Goal: Communication & Community: Connect with others

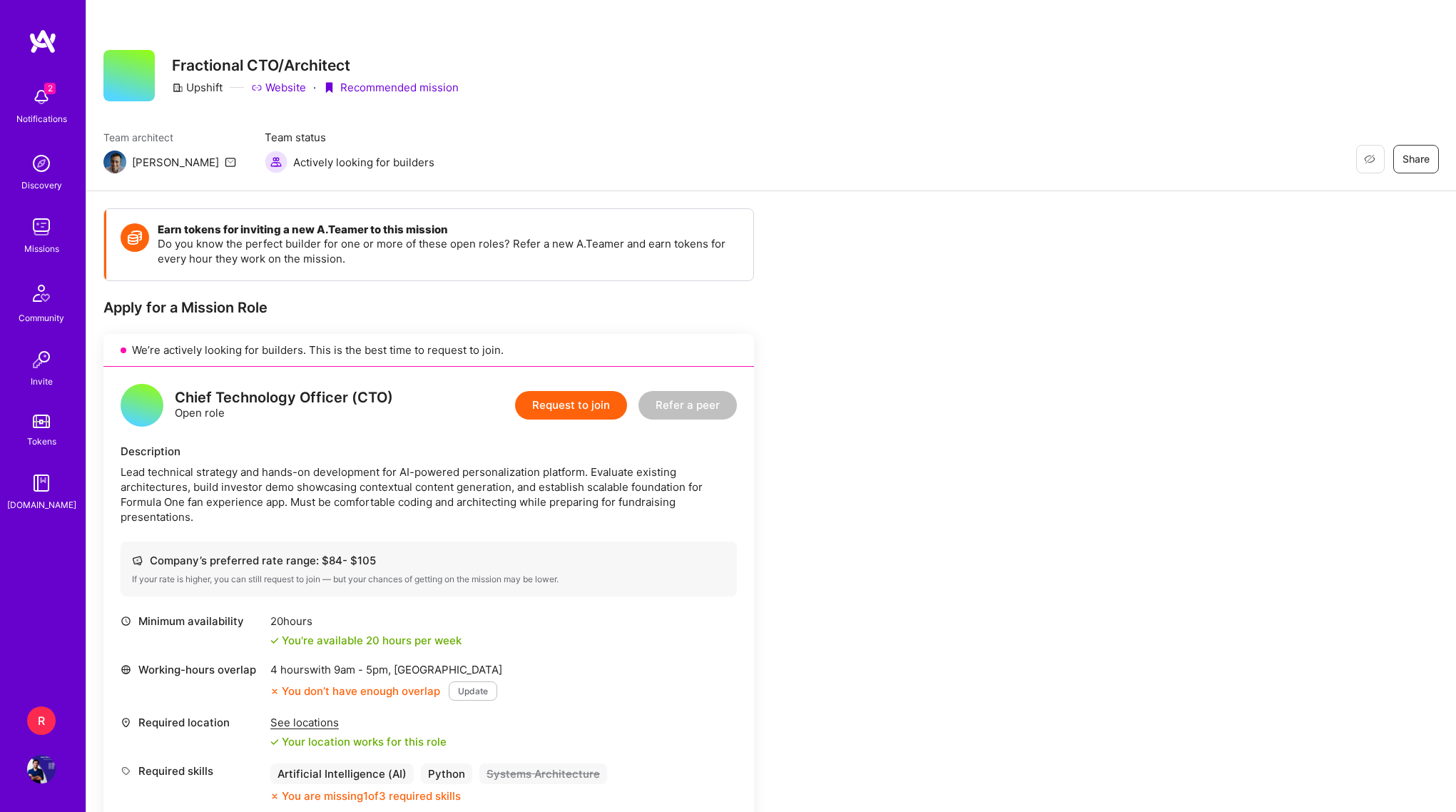
click at [59, 96] on div "2 Notifications" at bounding box center [41, 105] width 88 height 49
click at [59, 96] on div "2 Notifications Discovery Missions Community Invite Tokens A.Guide" at bounding box center [43, 296] width 85 height 433
click at [36, 40] on img at bounding box center [42, 41] width 28 height 26
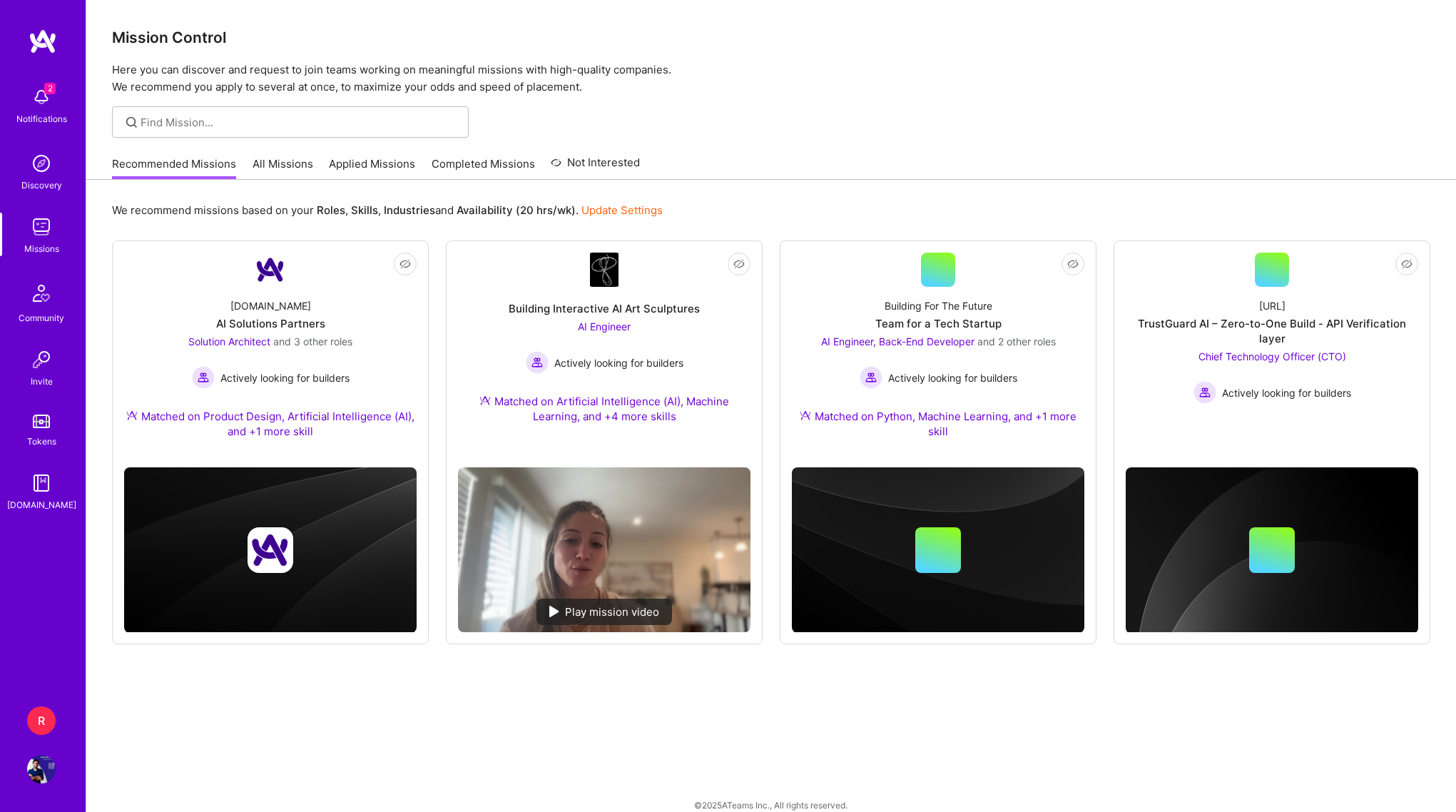
click at [32, 761] on img at bounding box center [41, 768] width 28 height 28
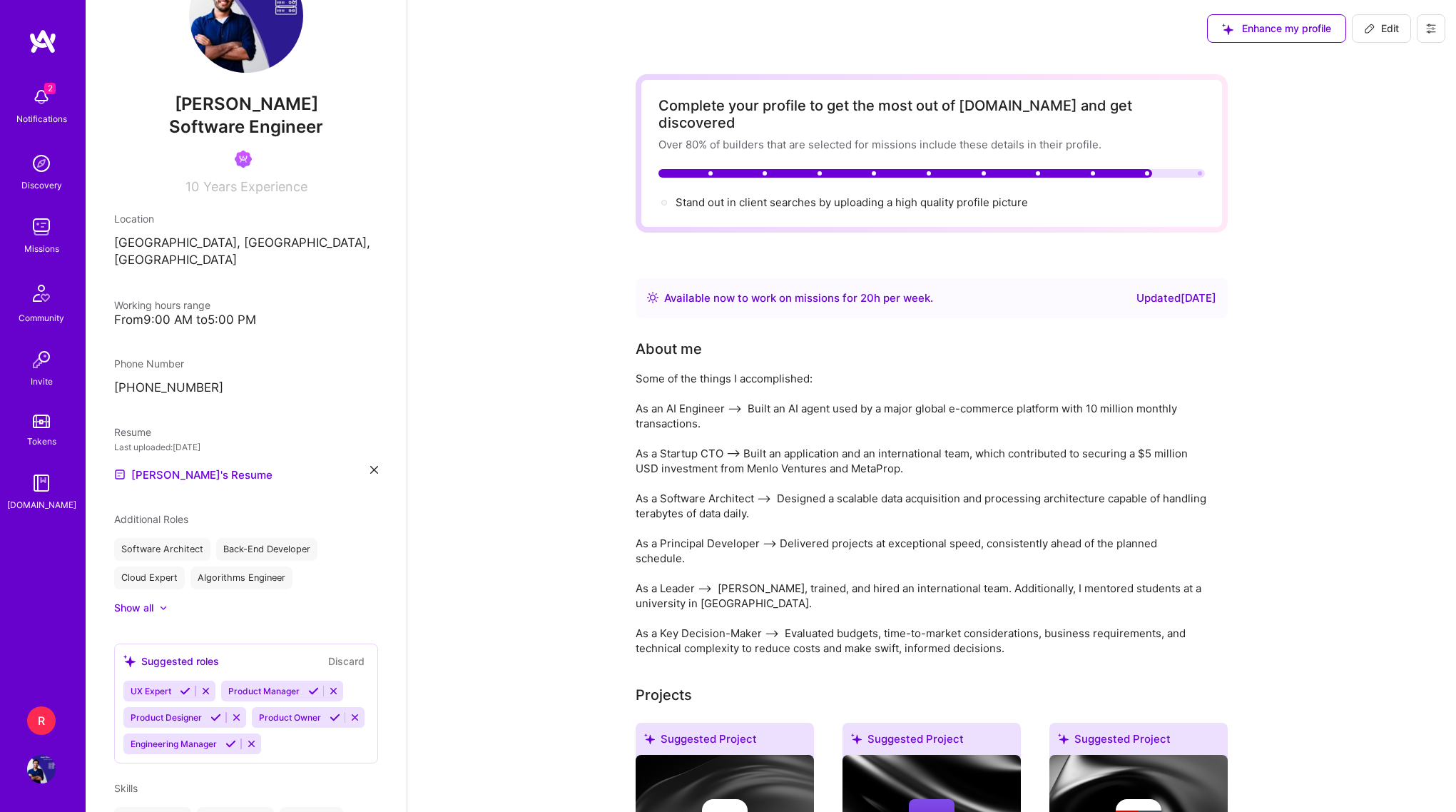
scroll to position [73, 0]
click at [40, 101] on img at bounding box center [41, 96] width 28 height 28
click at [42, 756] on img at bounding box center [41, 768] width 28 height 28
click at [53, 711] on link "R RNA-Data: Fraud detection platform for eCommerce" at bounding box center [41, 719] width 36 height 28
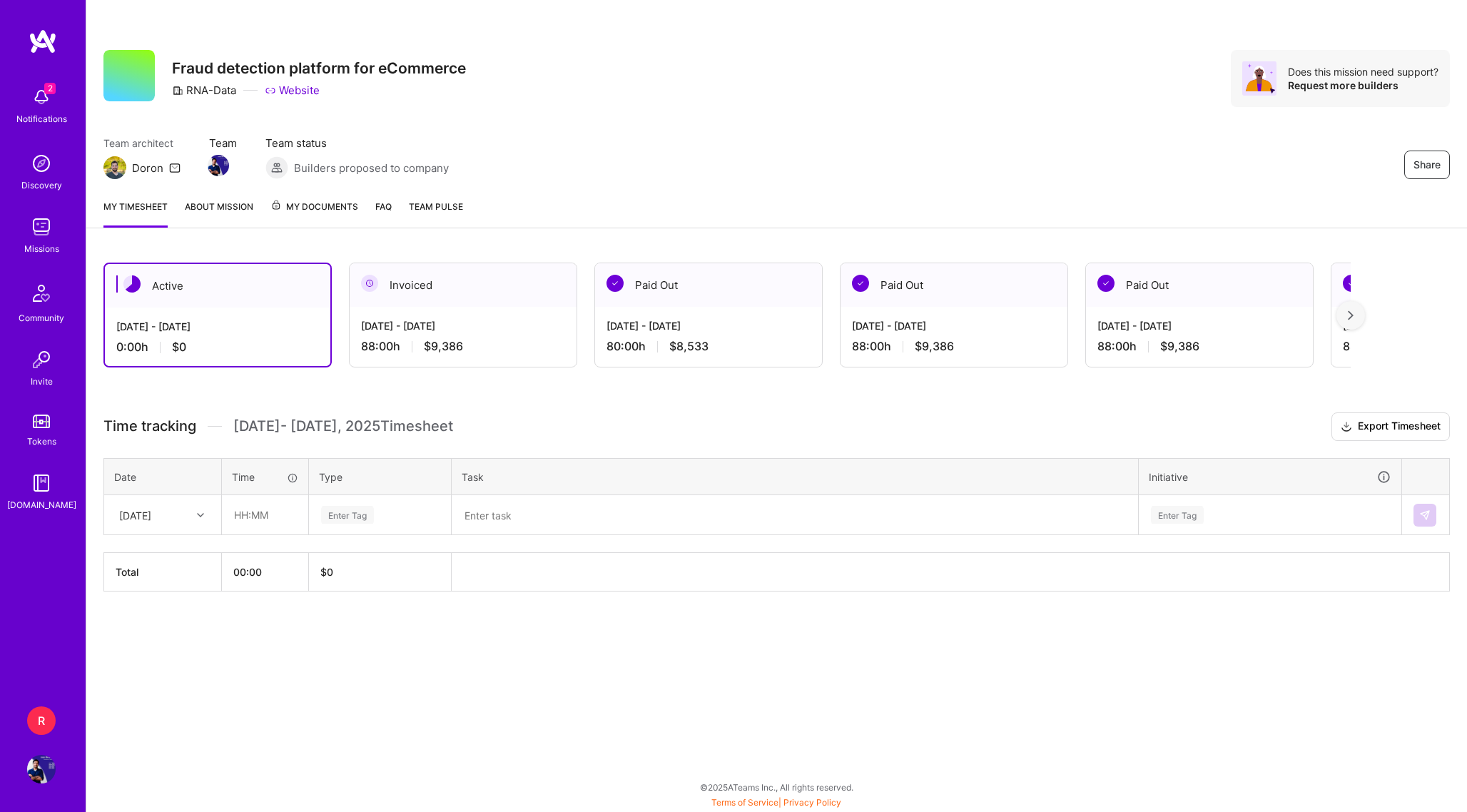
click at [46, 691] on div "2 Notifications Discovery Missions Community Invite Tokens A.Guide R RNA-Data: …" at bounding box center [43, 406] width 85 height 812
click at [44, 48] on img at bounding box center [42, 41] width 28 height 26
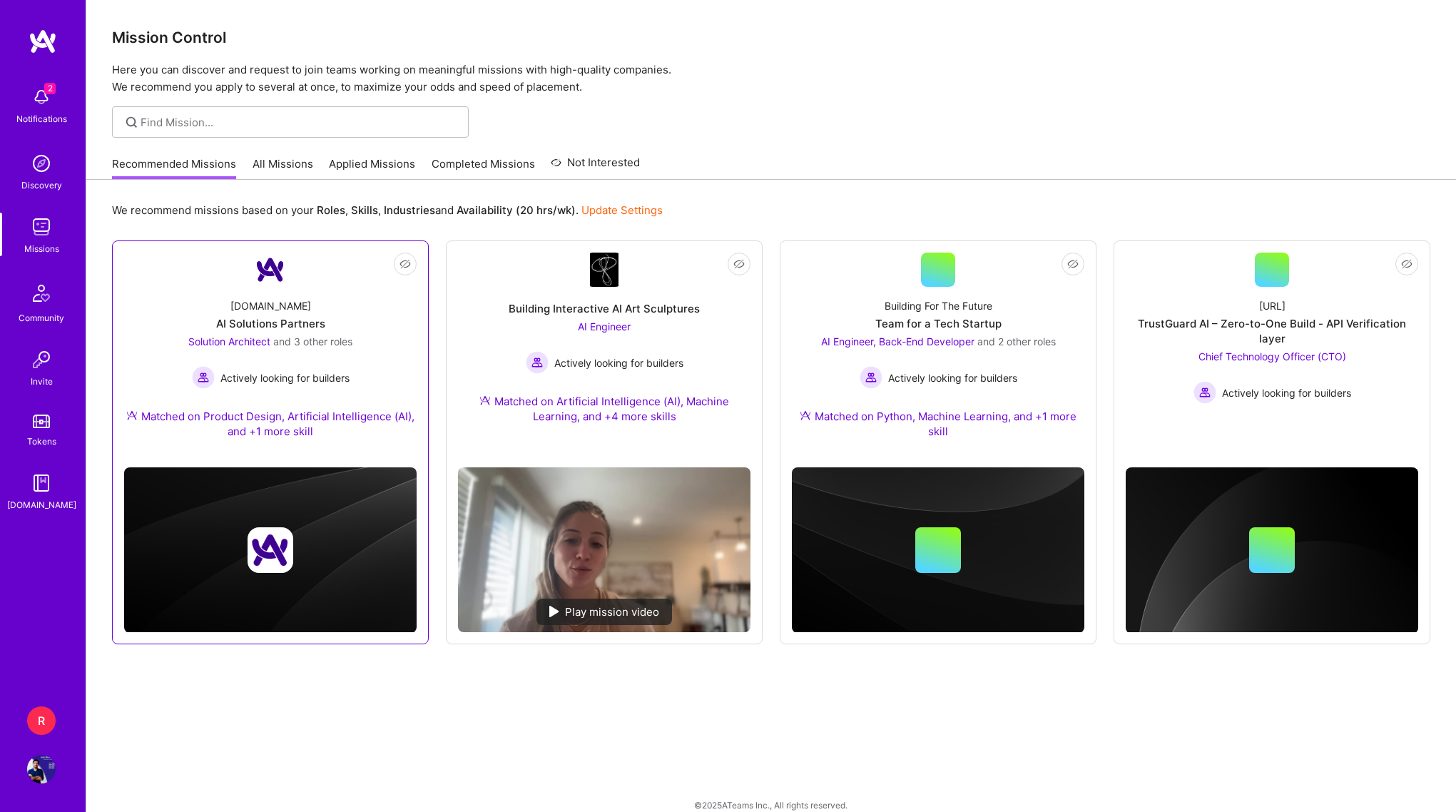
click at [223, 305] on div "A.Team AI Solutions Partners Solution Architect and 3 other roles Actively look…" at bounding box center [270, 371] width 292 height 169
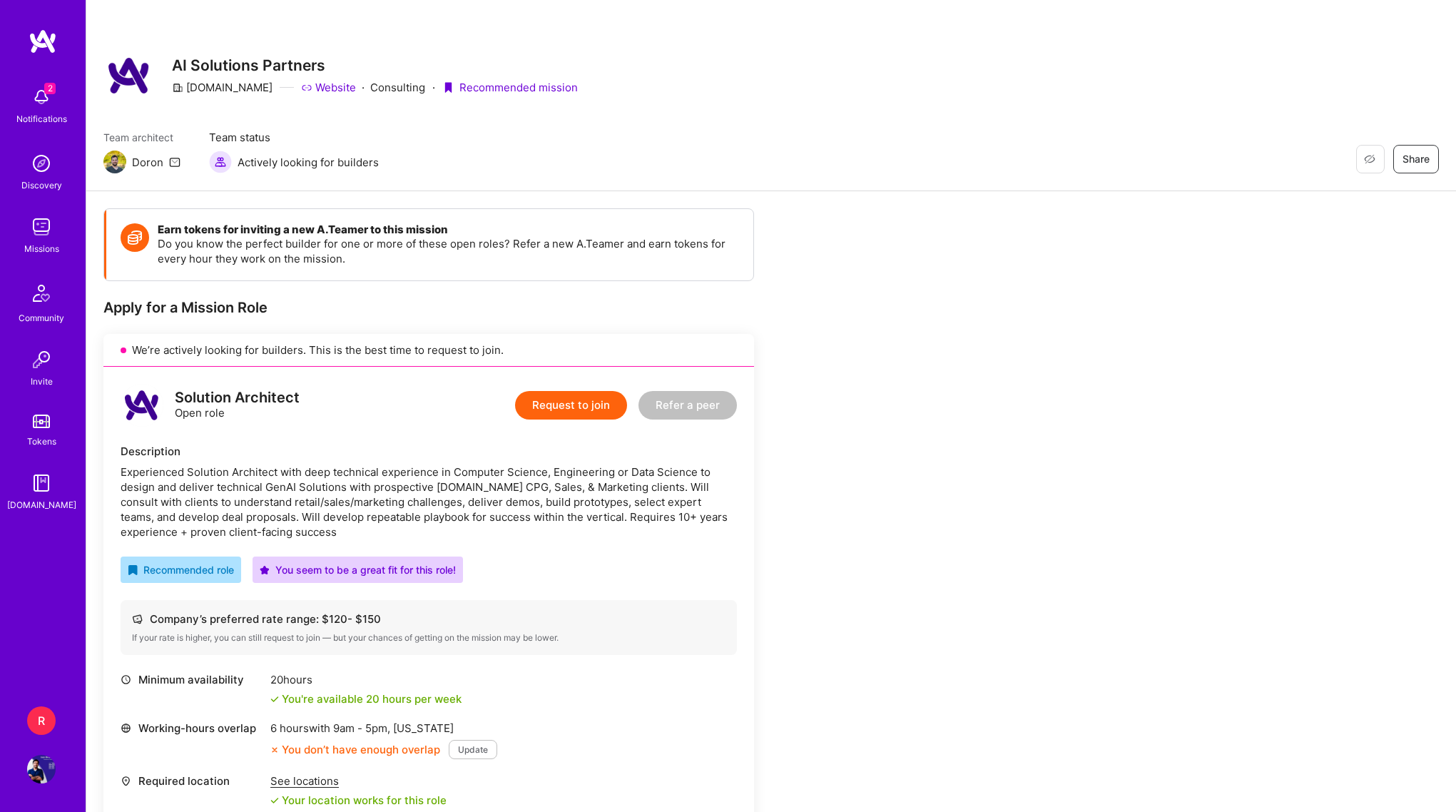
click at [52, 315] on div "Community" at bounding box center [41, 317] width 46 height 15
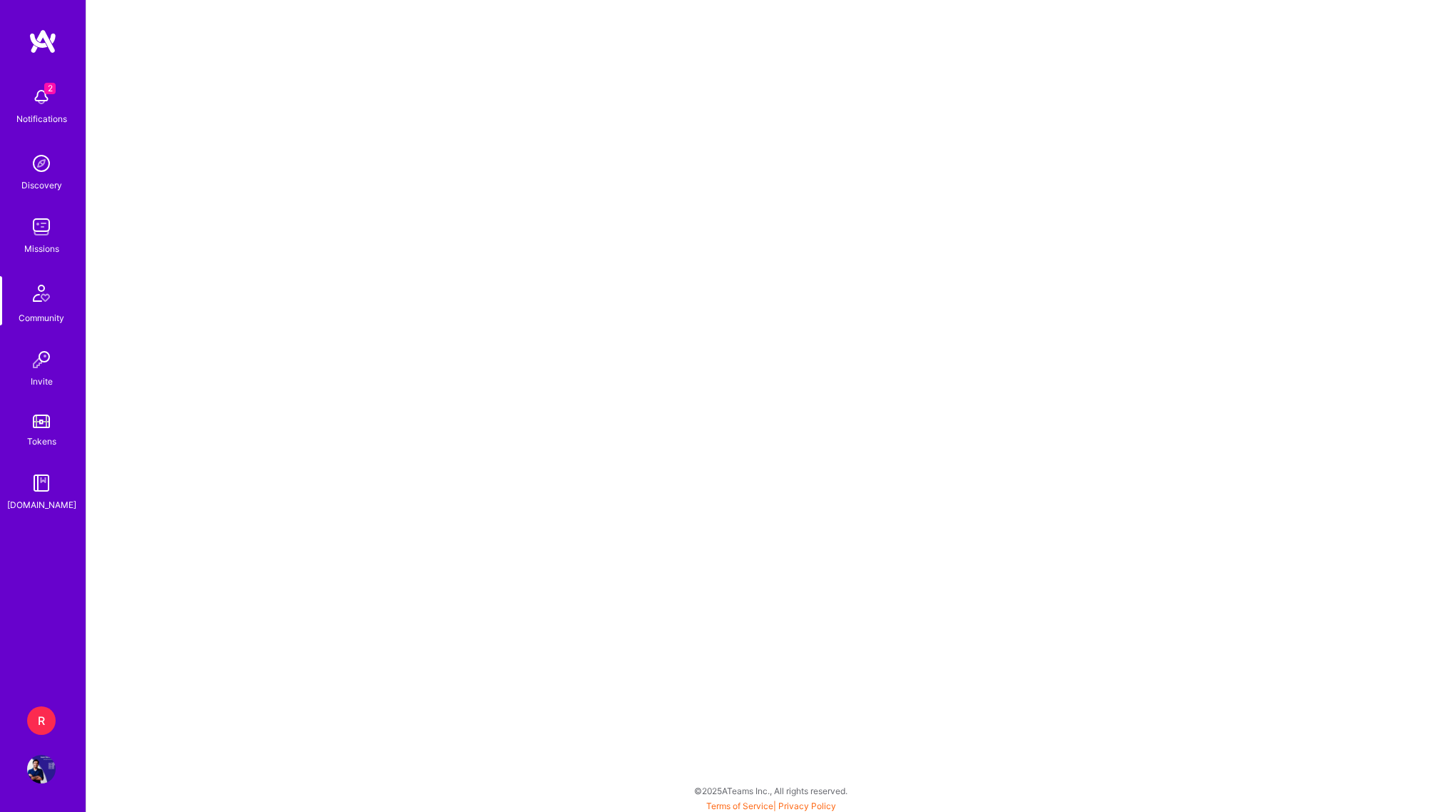
click at [45, 716] on div "R" at bounding box center [41, 719] width 28 height 28
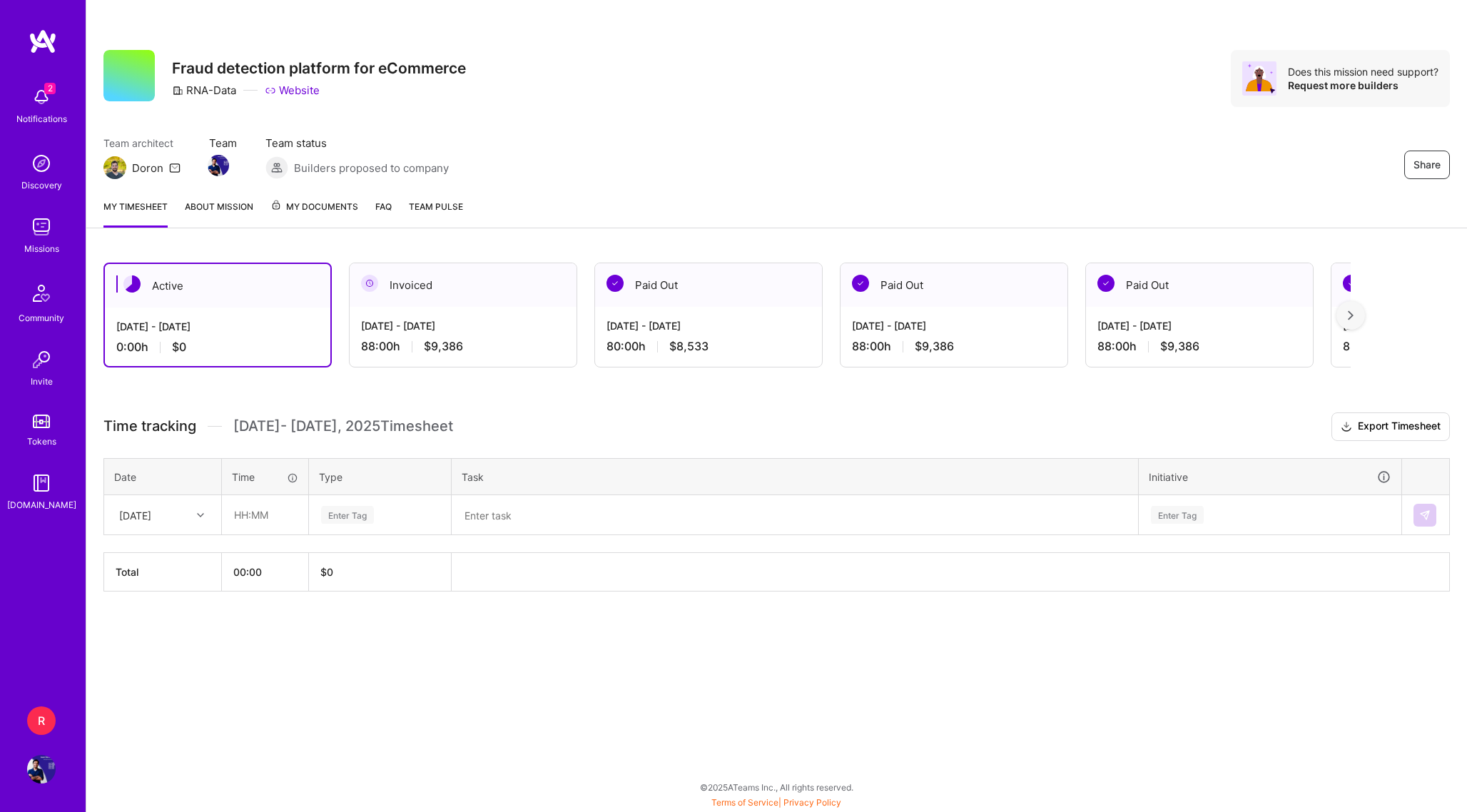
click at [32, 218] on img at bounding box center [41, 226] width 28 height 28
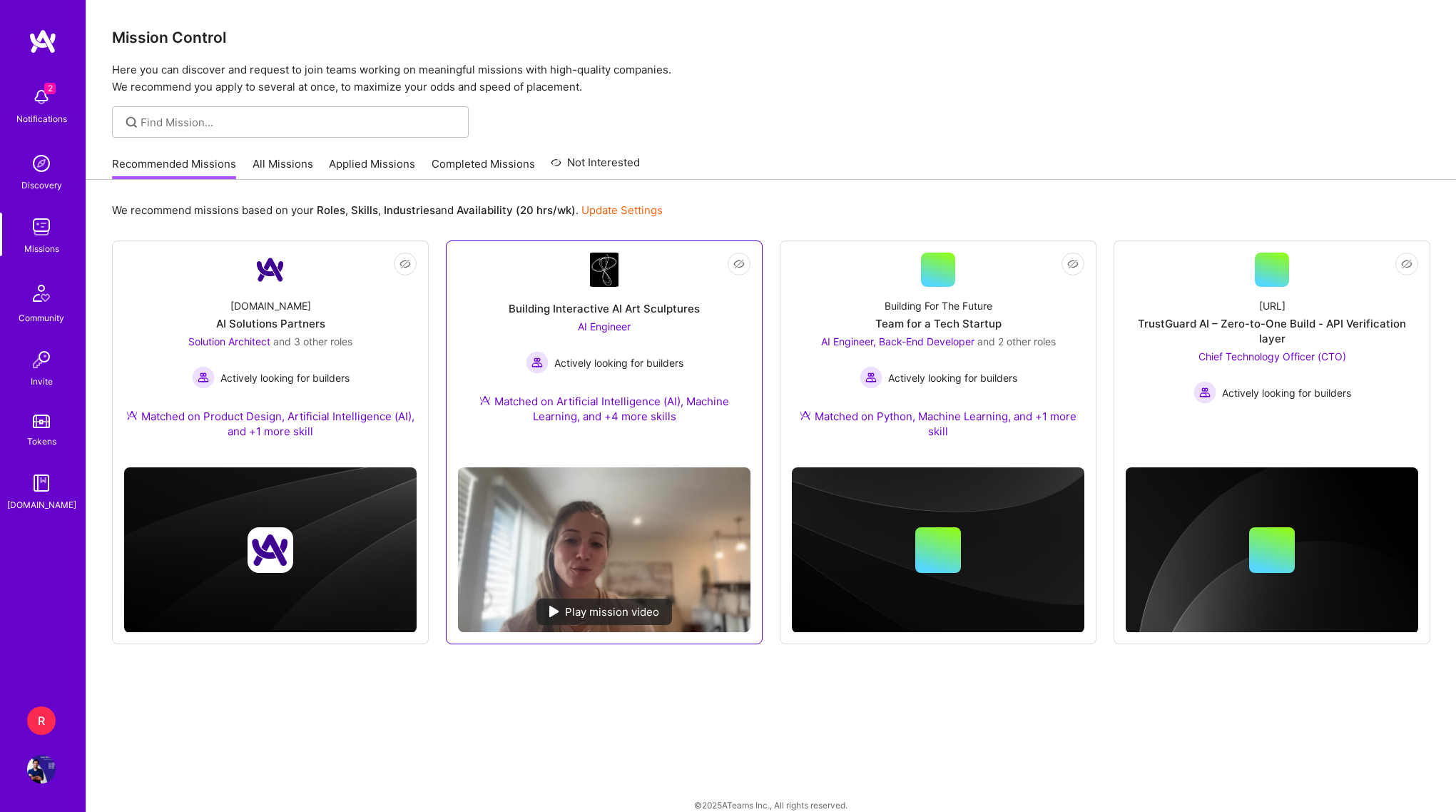
scroll to position [17, 0]
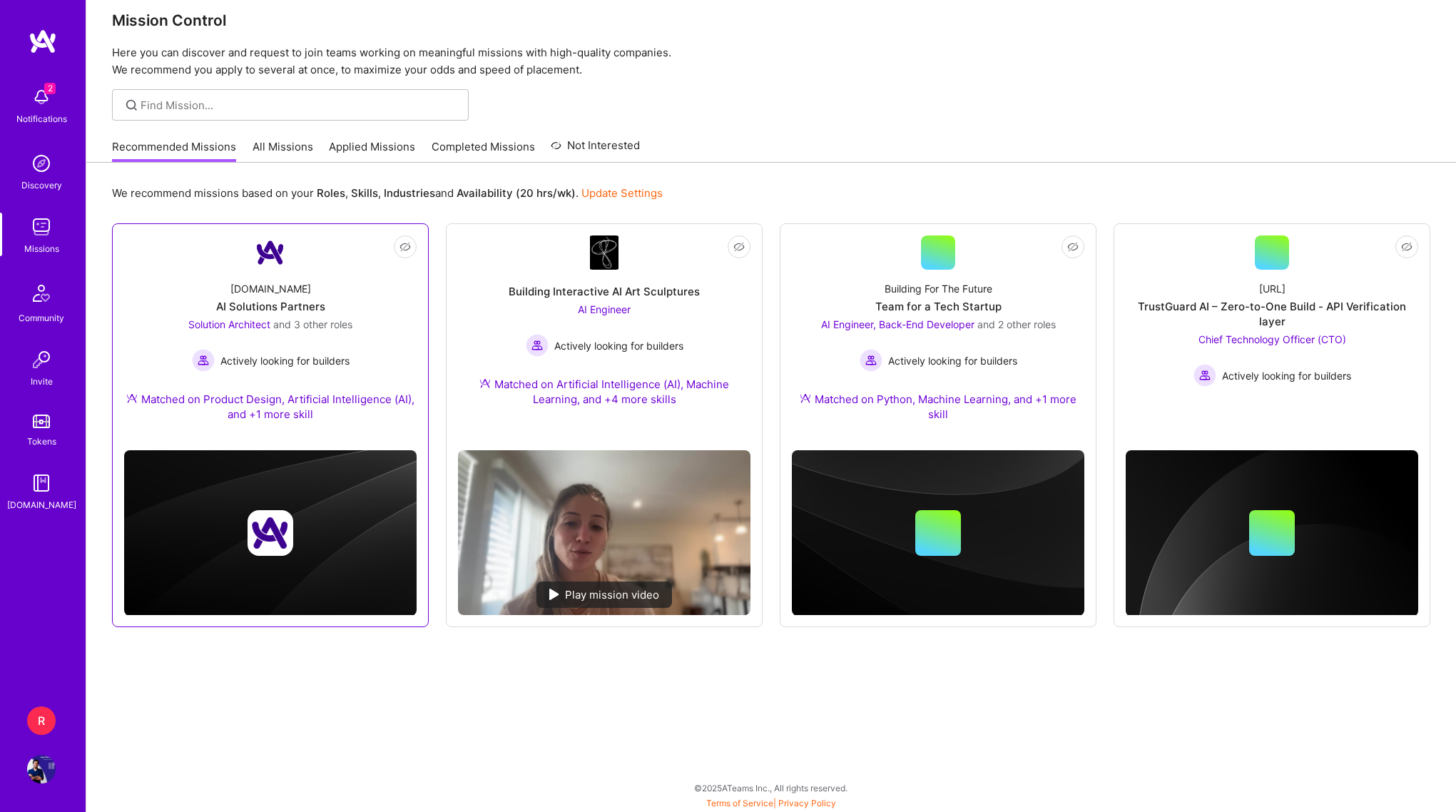
click at [271, 343] on div "Solution Architect and 3 other roles Actively looking for builders" at bounding box center [270, 344] width 164 height 55
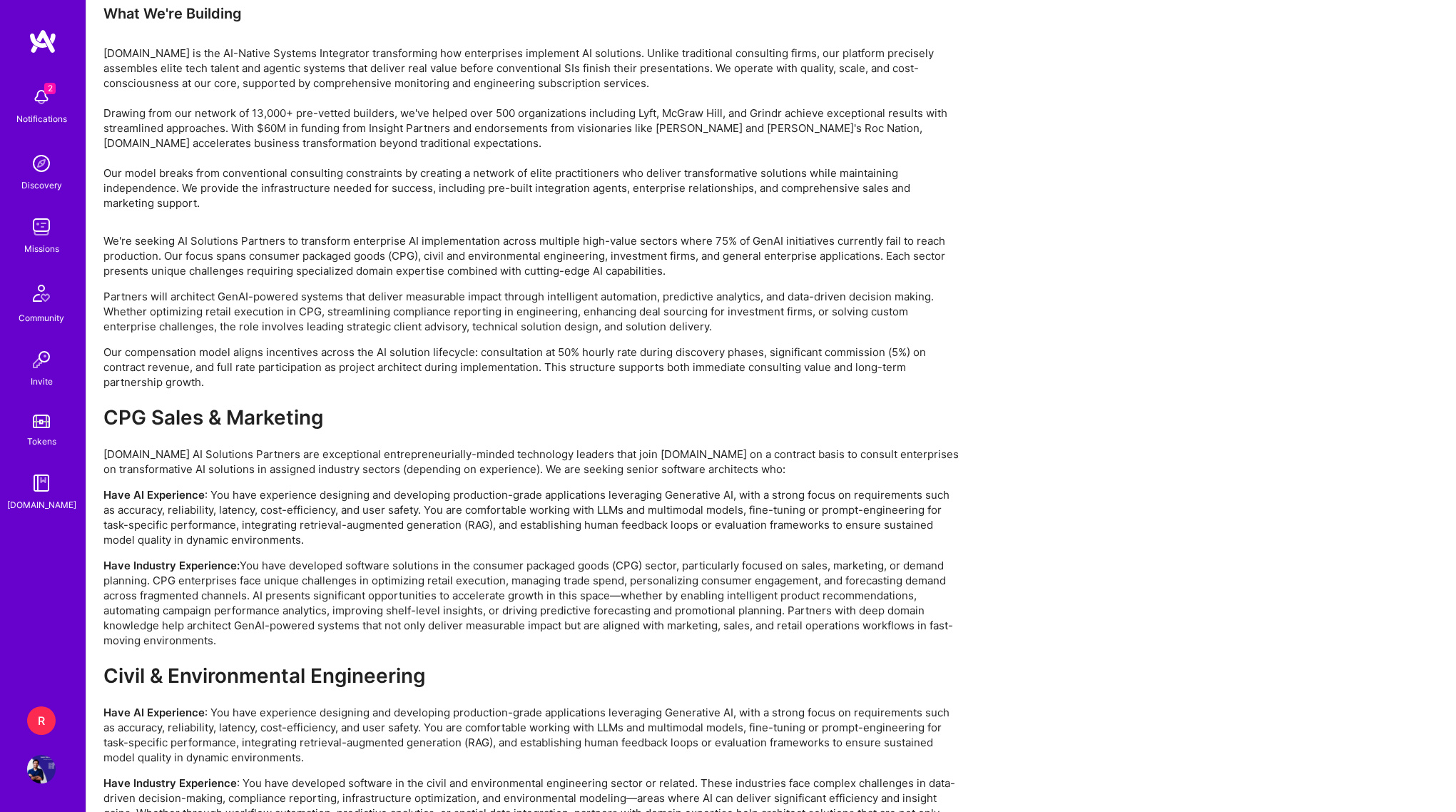
scroll to position [2987, 0]
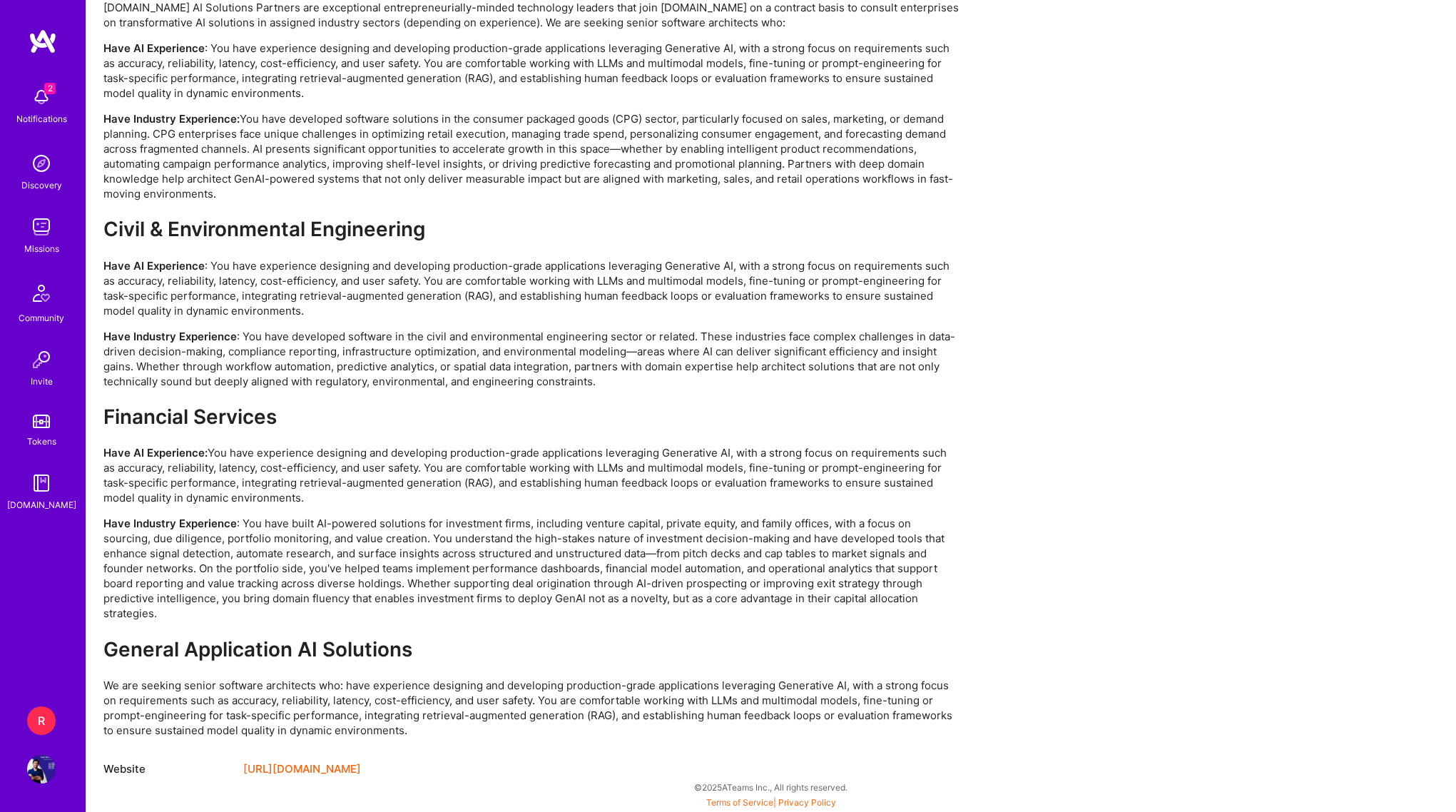
click at [53, 773] on img at bounding box center [41, 768] width 28 height 28
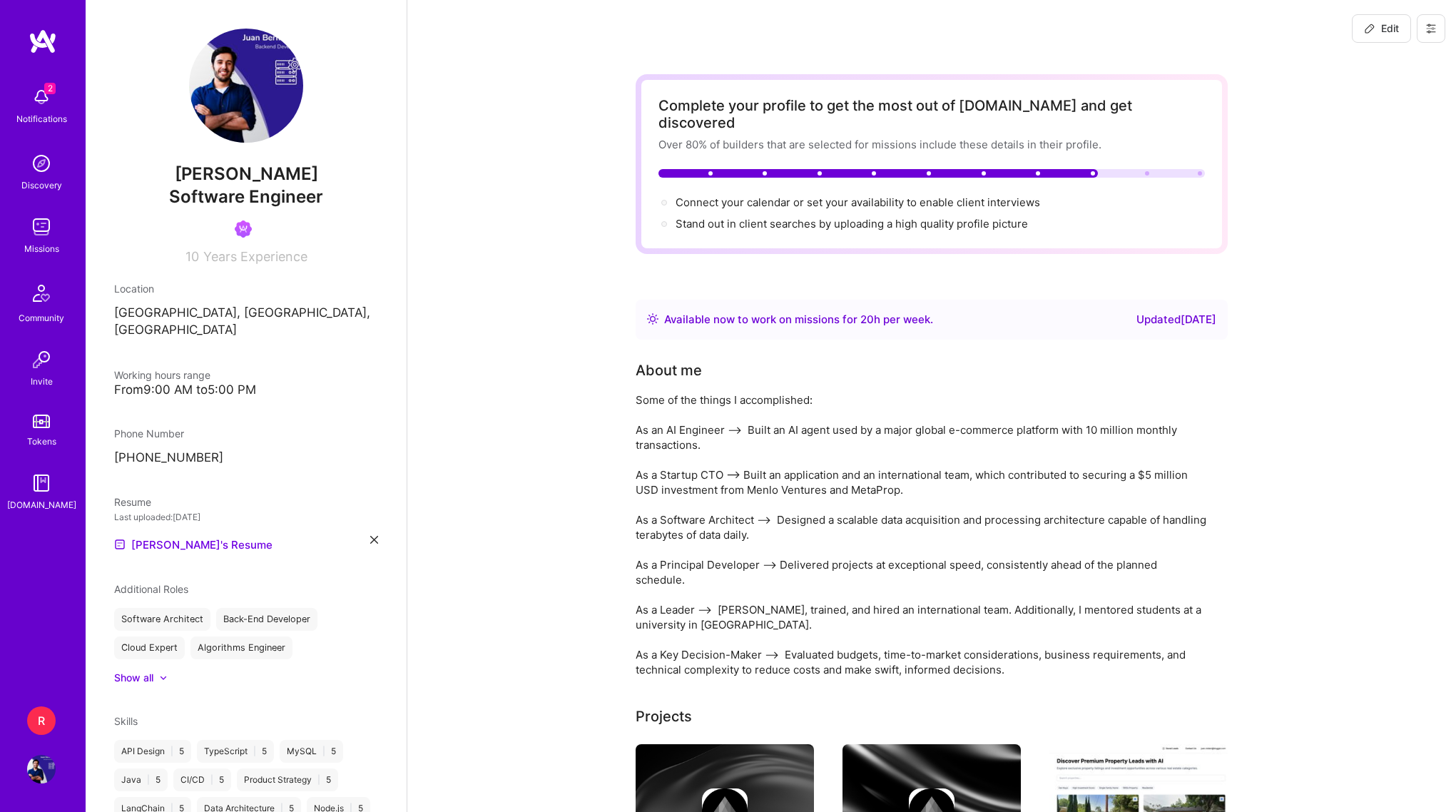
click at [39, 724] on div "R" at bounding box center [41, 719] width 28 height 28
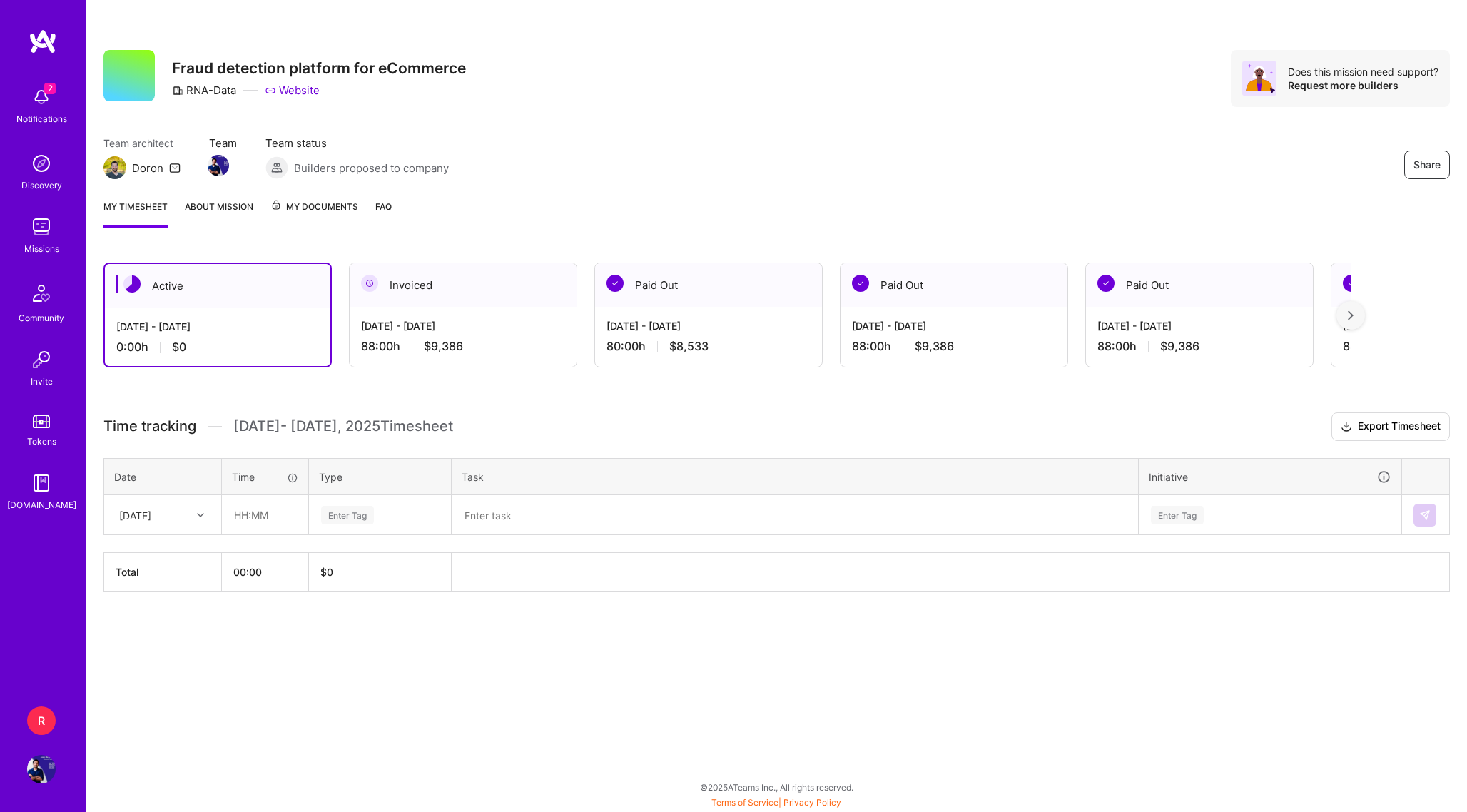
click at [43, 774] on img at bounding box center [41, 768] width 28 height 28
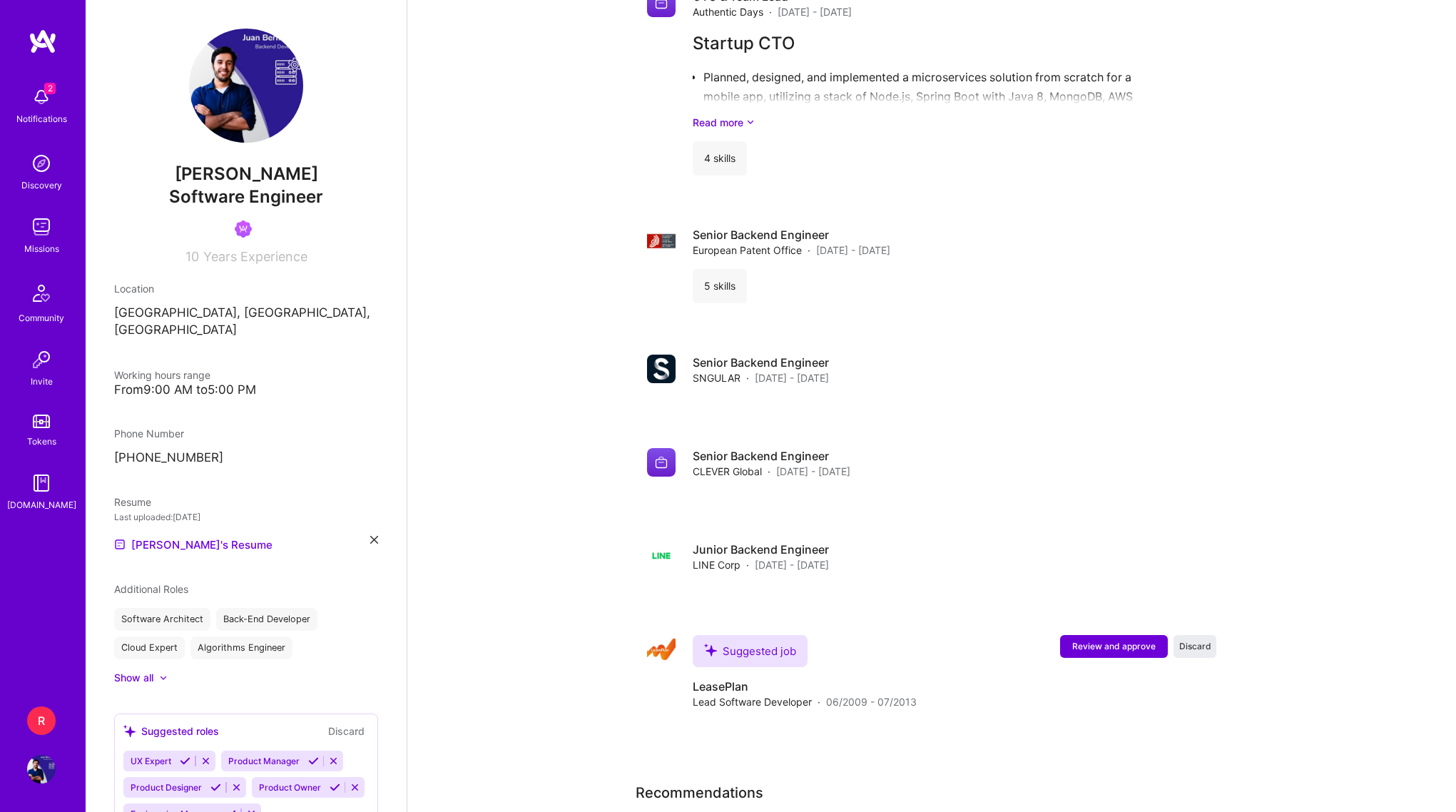
scroll to position [3313, 0]
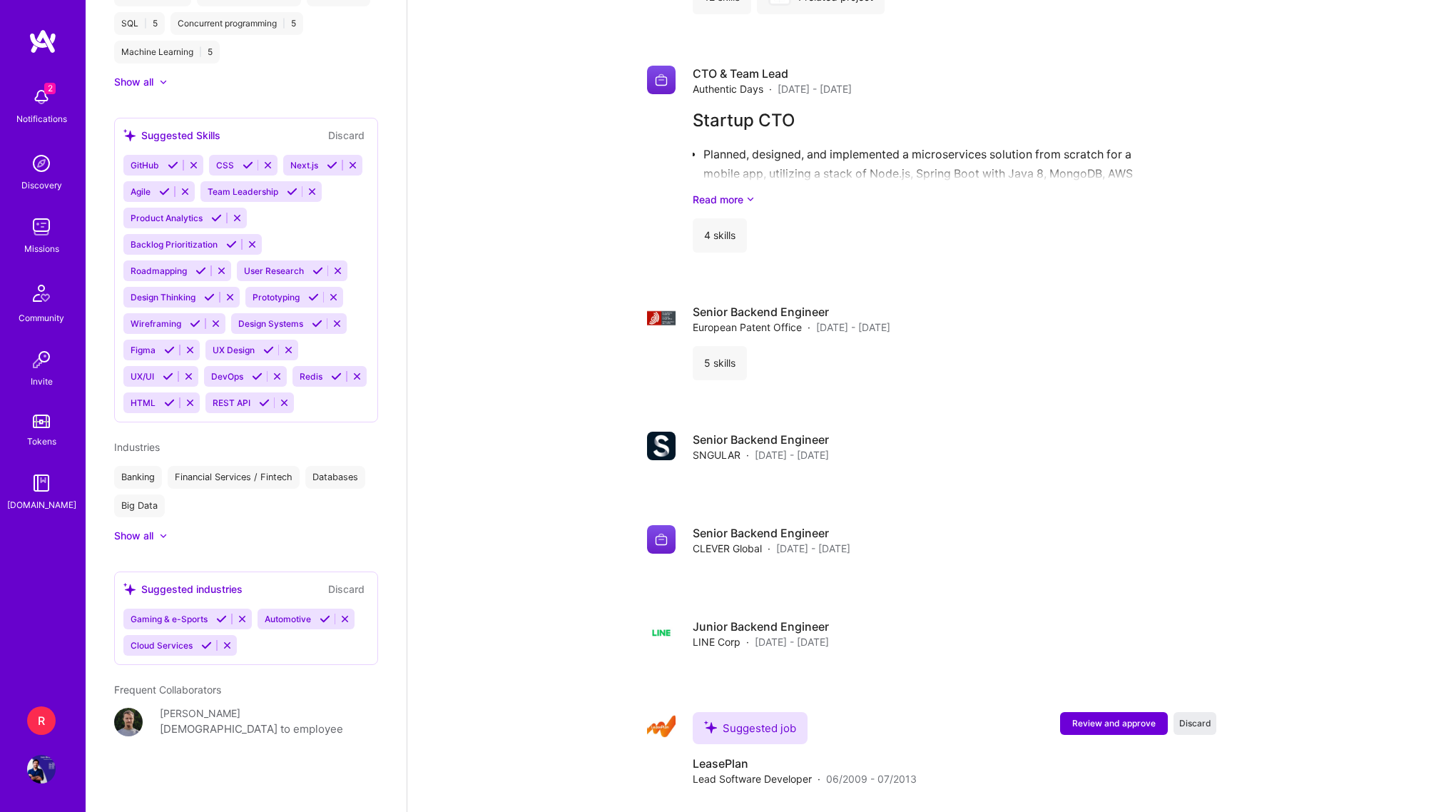
click at [118, 722] on img at bounding box center [128, 721] width 28 height 28
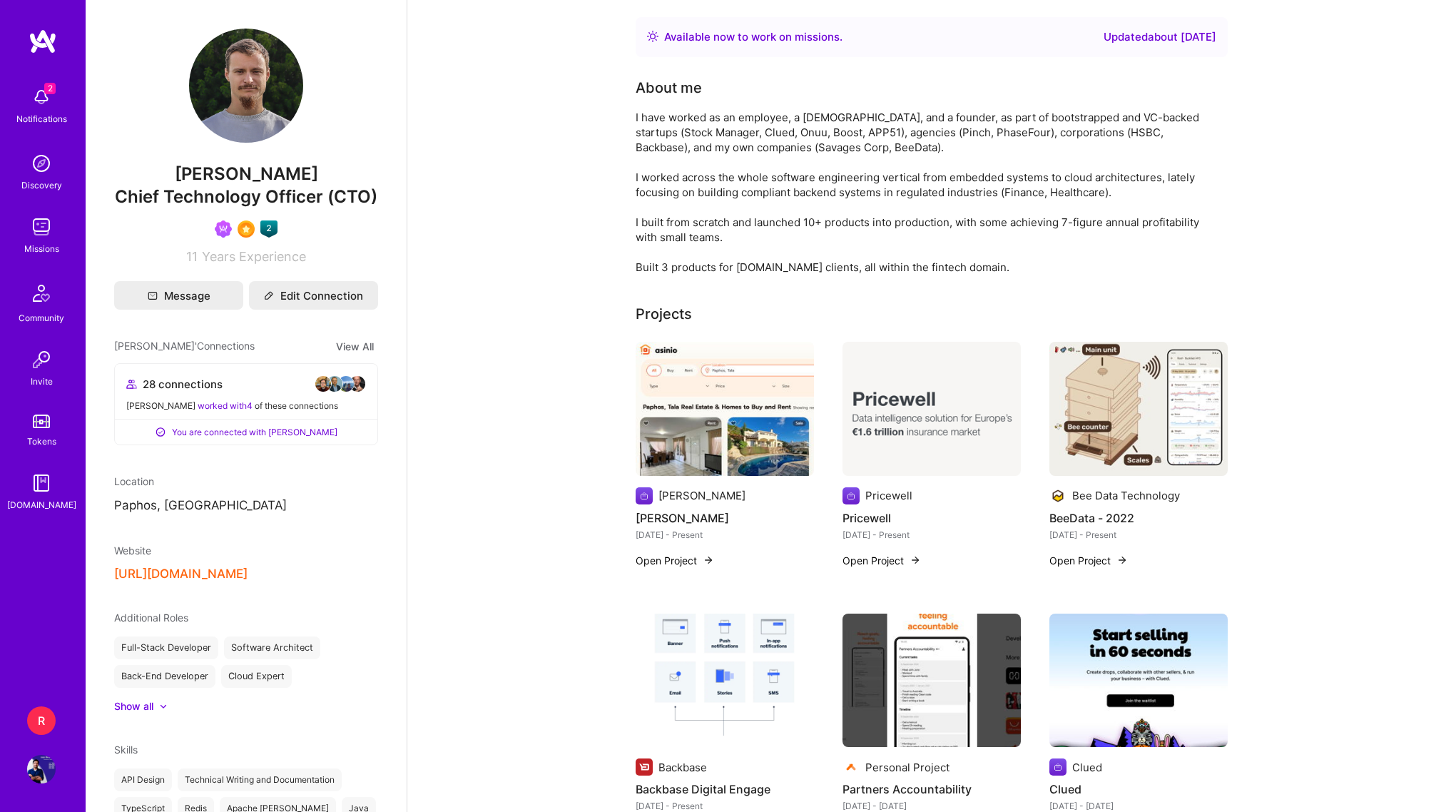
click at [702, 410] on img at bounding box center [725, 408] width 178 height 135
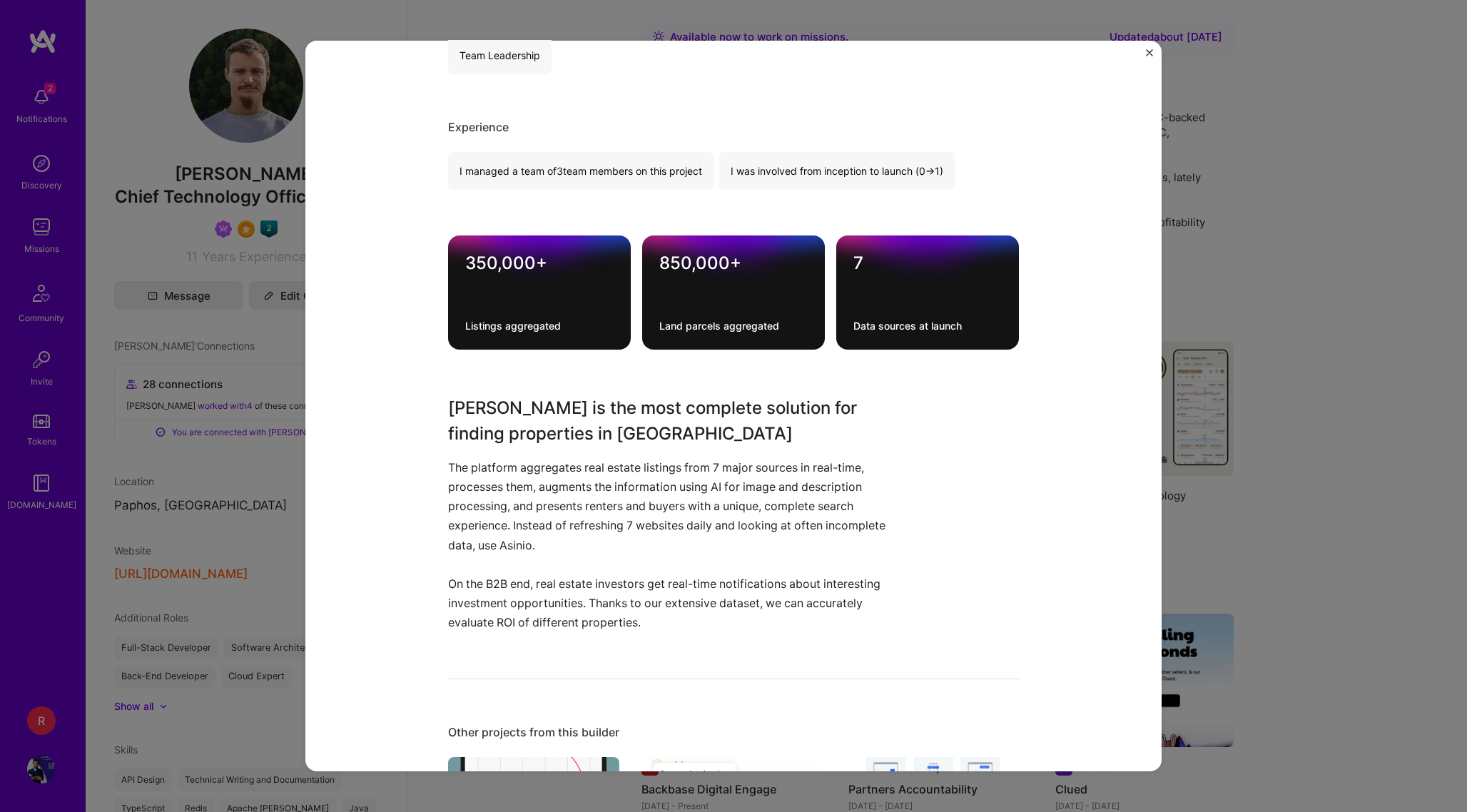
scroll to position [871, 0]
click at [661, 467] on p "The platform aggregates real estate listings from 7 major sources in real-time,…" at bounding box center [680, 544] width 464 height 175
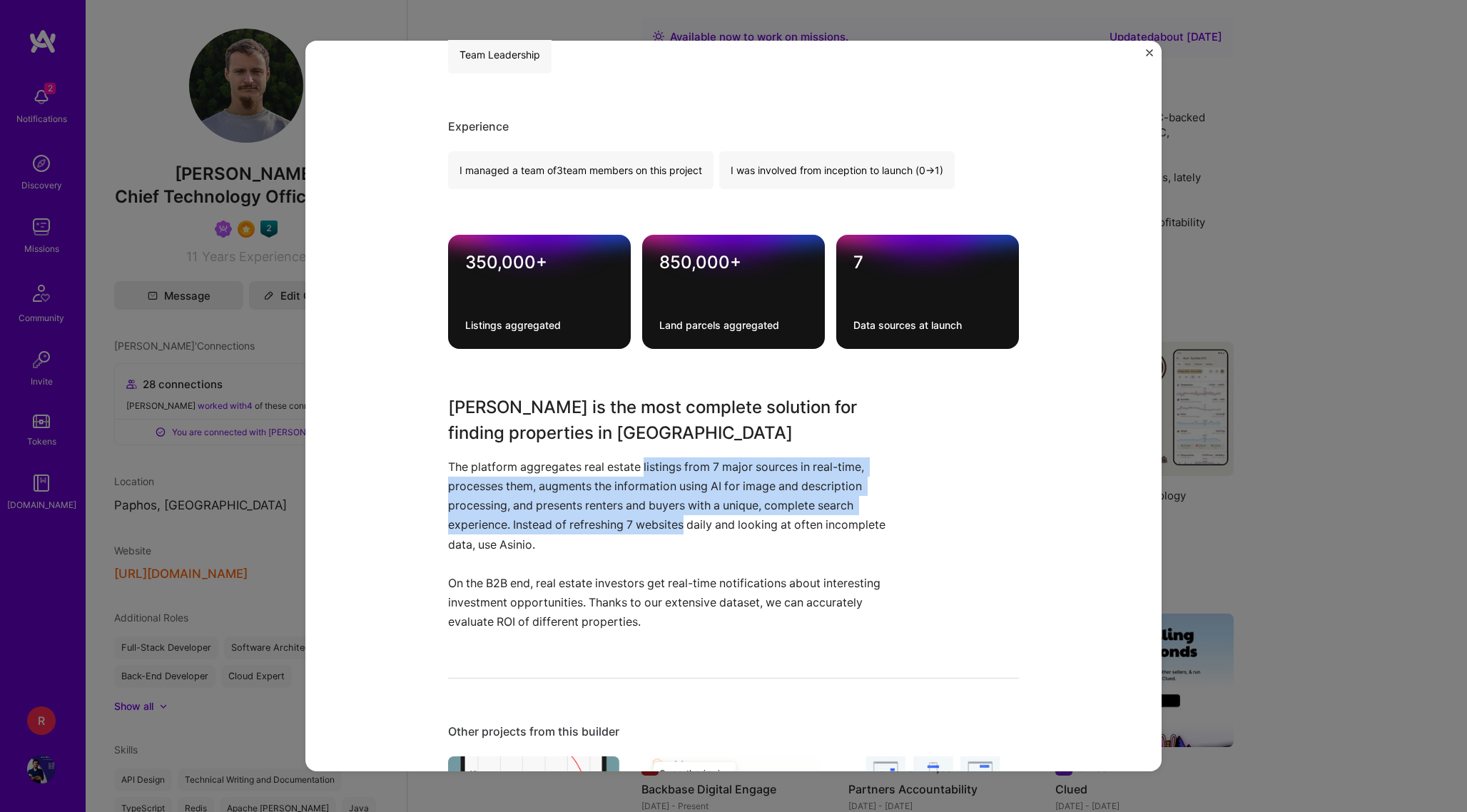
drag, startPoint x: 661, startPoint y: 467, endPoint x: 655, endPoint y: 522, distance: 55.3
click at [655, 521] on p "The platform aggregates real estate listings from 7 major sources in real-time,…" at bounding box center [680, 544] width 464 height 175
click at [655, 522] on p "The platform aggregates real estate listings from 7 major sources in real-time,…" at bounding box center [680, 544] width 464 height 175
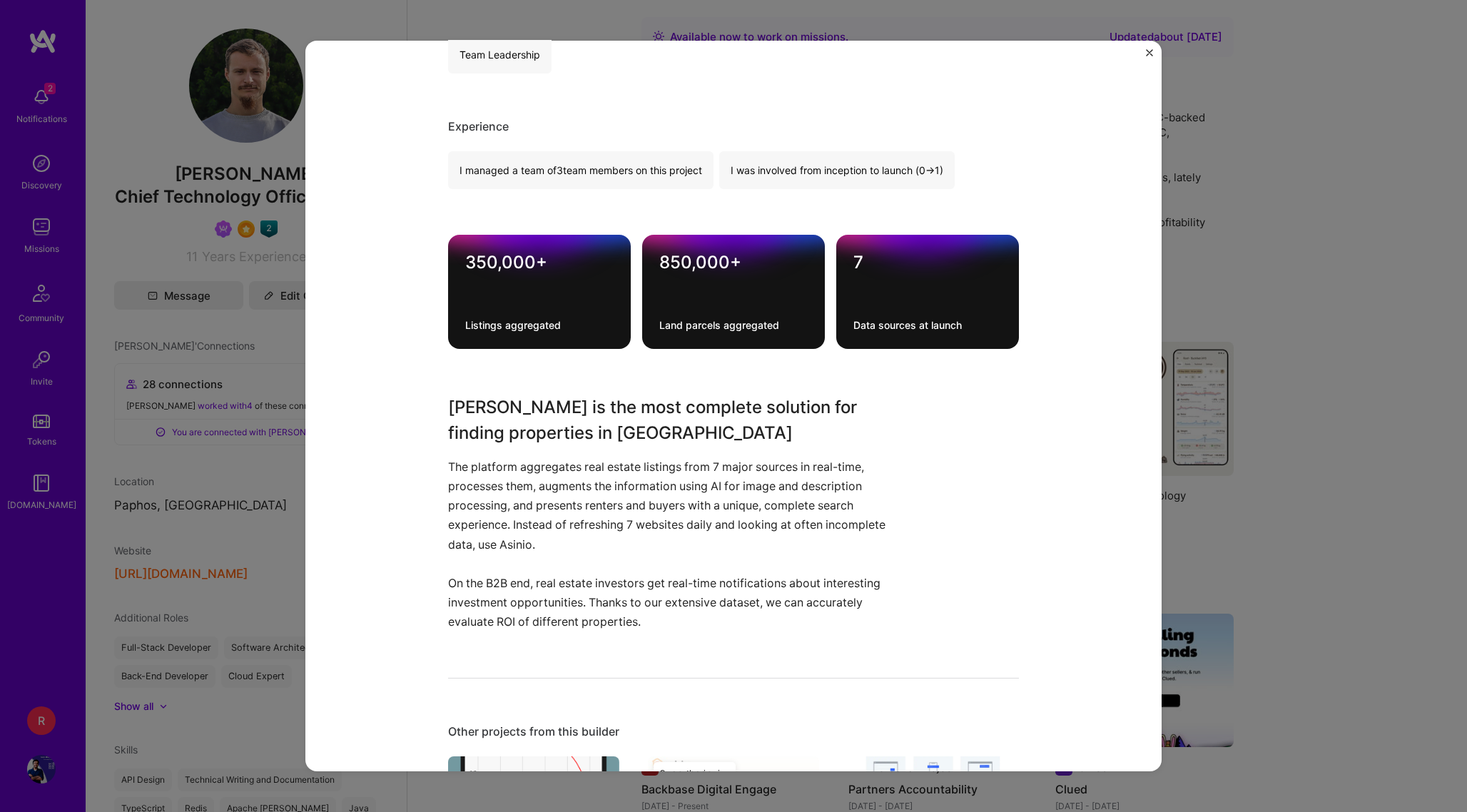
click at [653, 523] on p "The platform aggregates real estate listings from 7 major sources in real-time,…" at bounding box center [680, 544] width 464 height 175
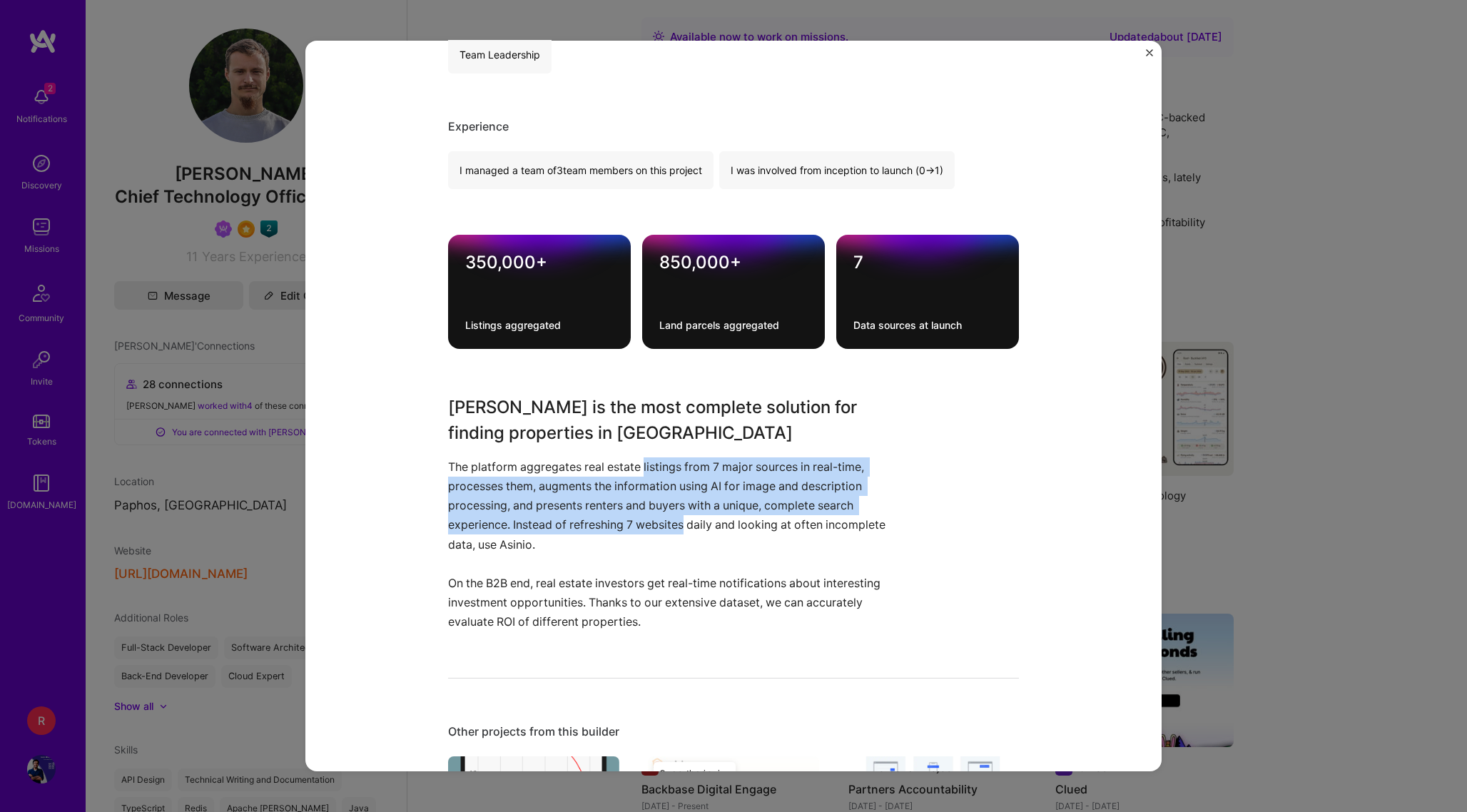
drag, startPoint x: 653, startPoint y: 523, endPoint x: 666, endPoint y: 469, distance: 55.5
click at [666, 469] on p "The platform aggregates real estate listings from 7 major sources in real-time,…" at bounding box center [680, 544] width 464 height 175
drag, startPoint x: 666, startPoint y: 469, endPoint x: 641, endPoint y: 530, distance: 65.9
click at [641, 529] on p "The platform aggregates real estate listings from 7 major sources in real-time,…" at bounding box center [680, 544] width 464 height 175
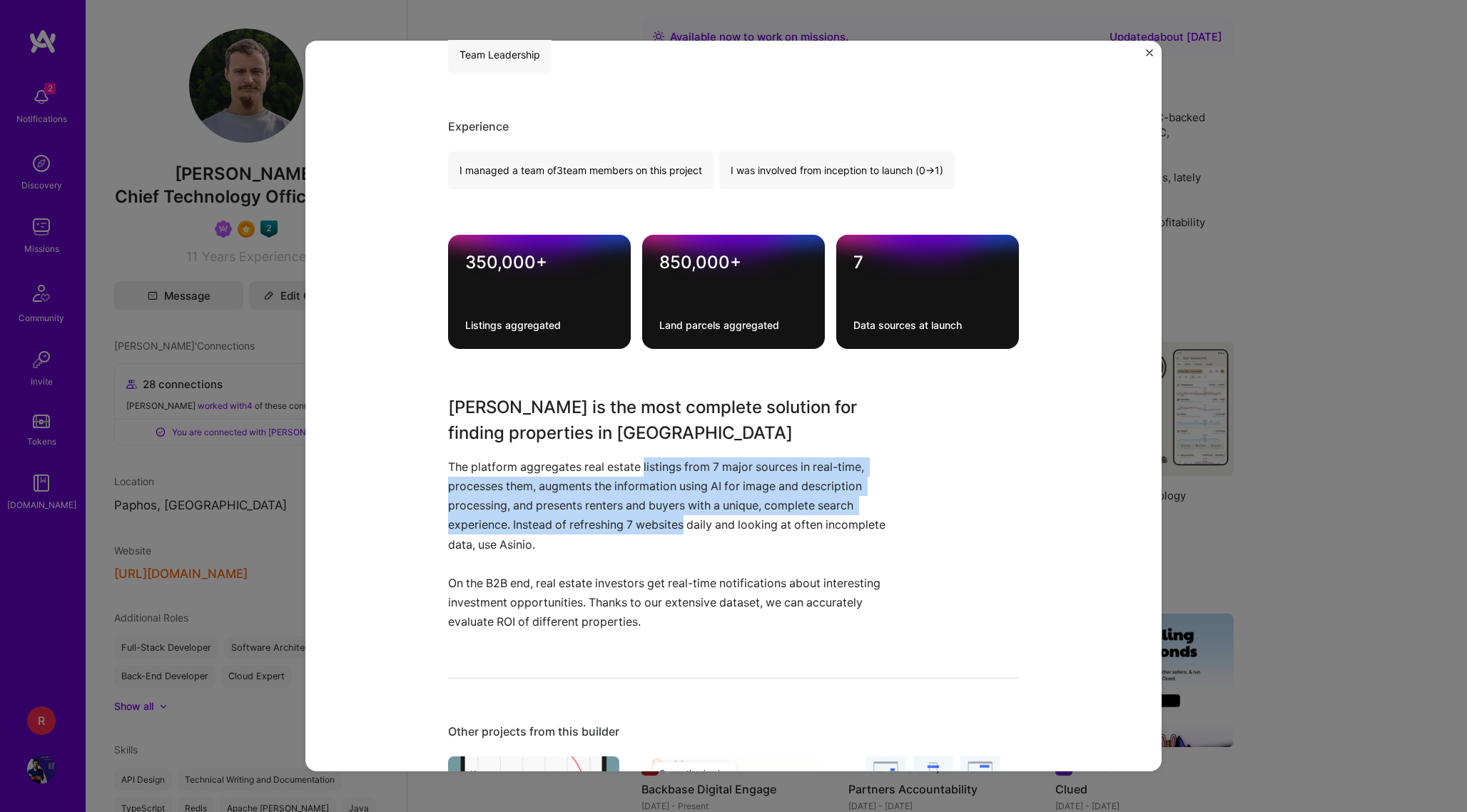
click at [641, 530] on p "The platform aggregates real estate listings from 7 major sources in real-time,…" at bounding box center [680, 544] width 464 height 175
drag, startPoint x: 641, startPoint y: 530, endPoint x: 665, endPoint y: 474, distance: 60.9
click at [665, 474] on p "The platform aggregates real estate listings from 7 major sources in real-time,…" at bounding box center [680, 544] width 464 height 175
drag, startPoint x: 665, startPoint y: 474, endPoint x: 633, endPoint y: 519, distance: 55.2
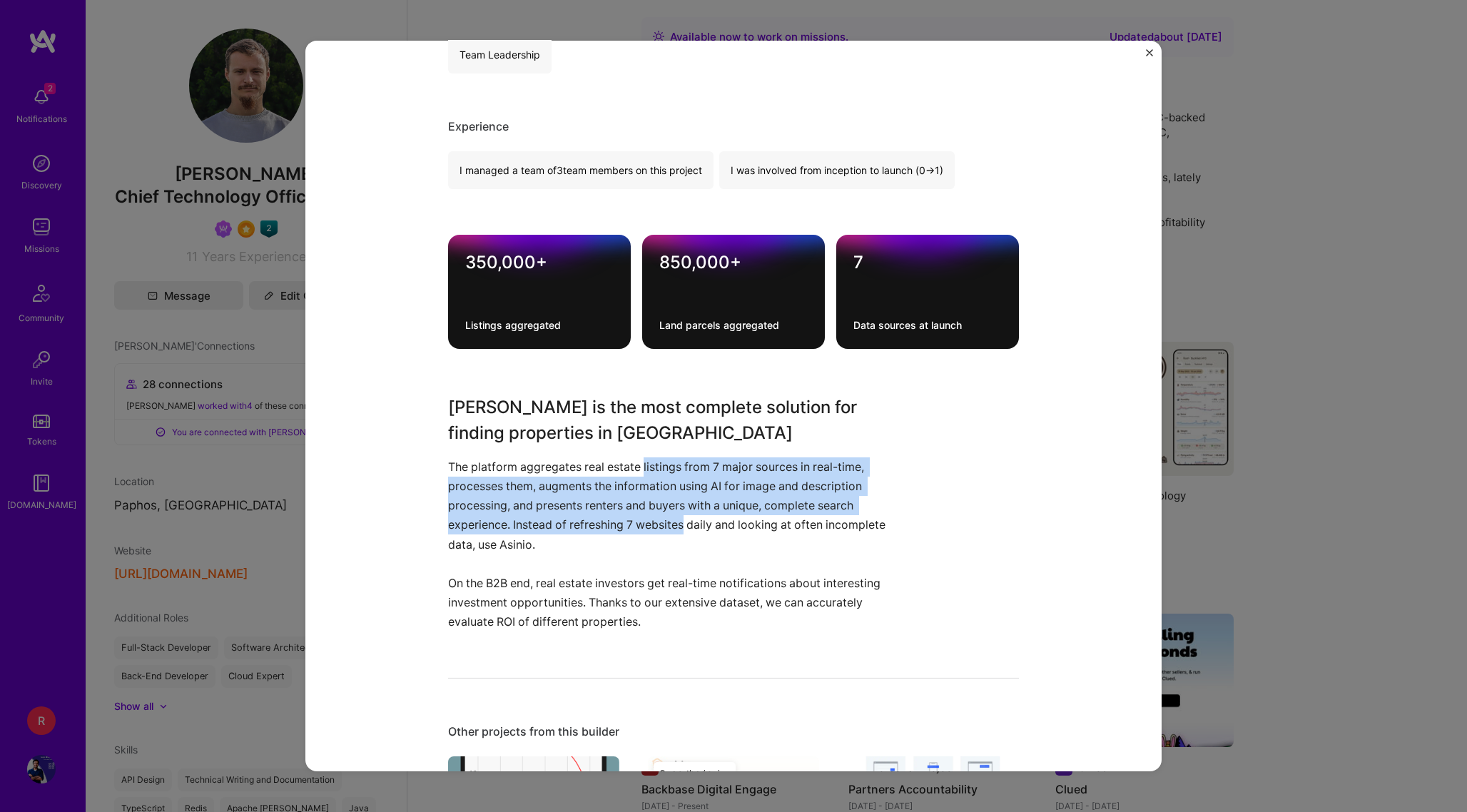
click at [633, 519] on p "The platform aggregates real estate listings from 7 major sources in real-time,…" at bounding box center [680, 544] width 464 height 175
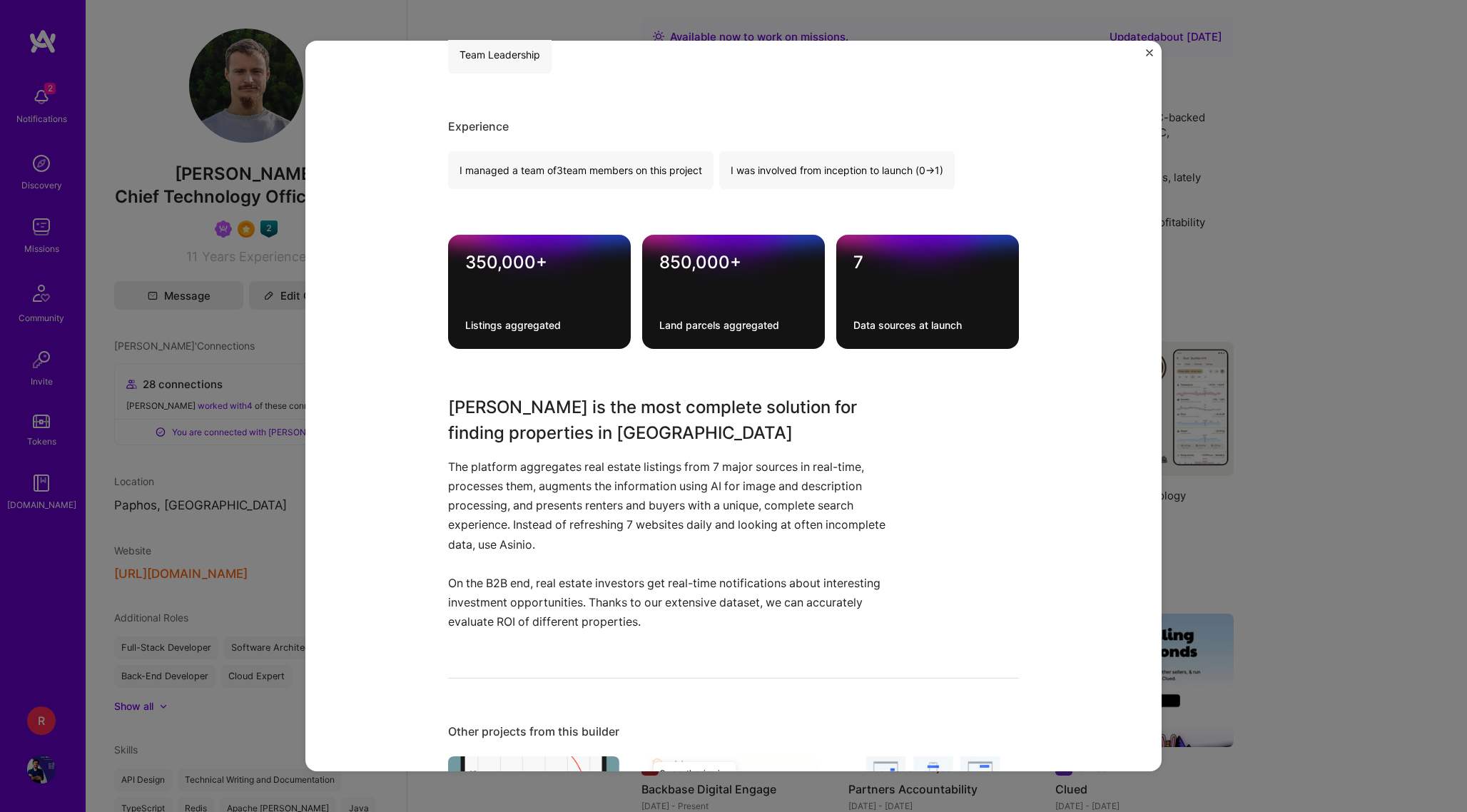
click at [661, 456] on div "Asinio is the most complete solution for finding properties in Cyprus The platf…" at bounding box center [680, 512] width 464 height 237
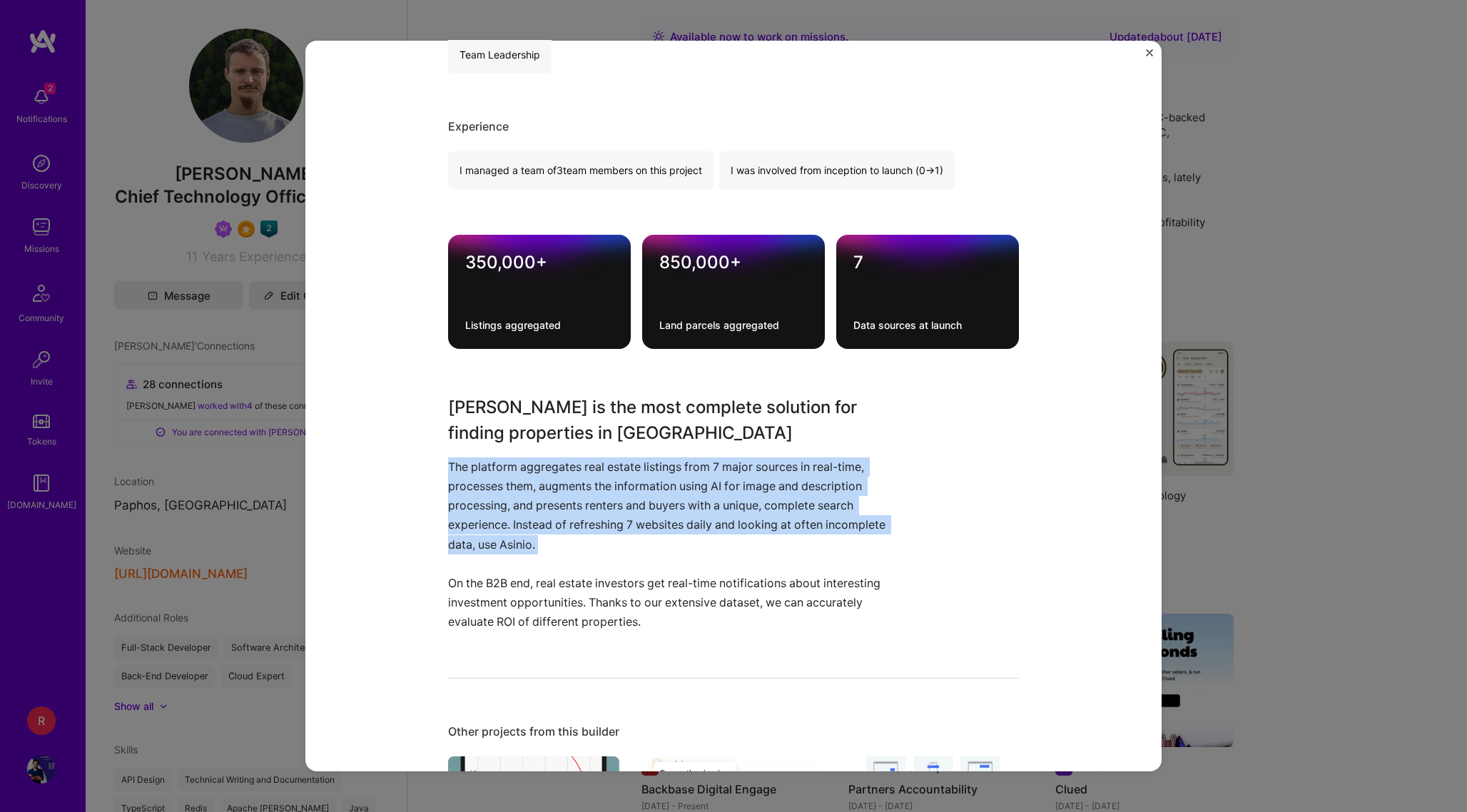
drag, startPoint x: 661, startPoint y: 456, endPoint x: 637, endPoint y: 545, distance: 92.2
click at [637, 545] on div "Asinio is the most complete solution for finding properties in Cyprus The platf…" at bounding box center [680, 512] width 464 height 237
click at [637, 545] on p "The platform aggregates real estate listings from 7 major sources in real-time,…" at bounding box center [680, 544] width 464 height 175
drag, startPoint x: 637, startPoint y: 545, endPoint x: 673, endPoint y: 467, distance: 85.9
click at [673, 467] on p "The platform aggregates real estate listings from 7 major sources in real-time,…" at bounding box center [680, 544] width 464 height 175
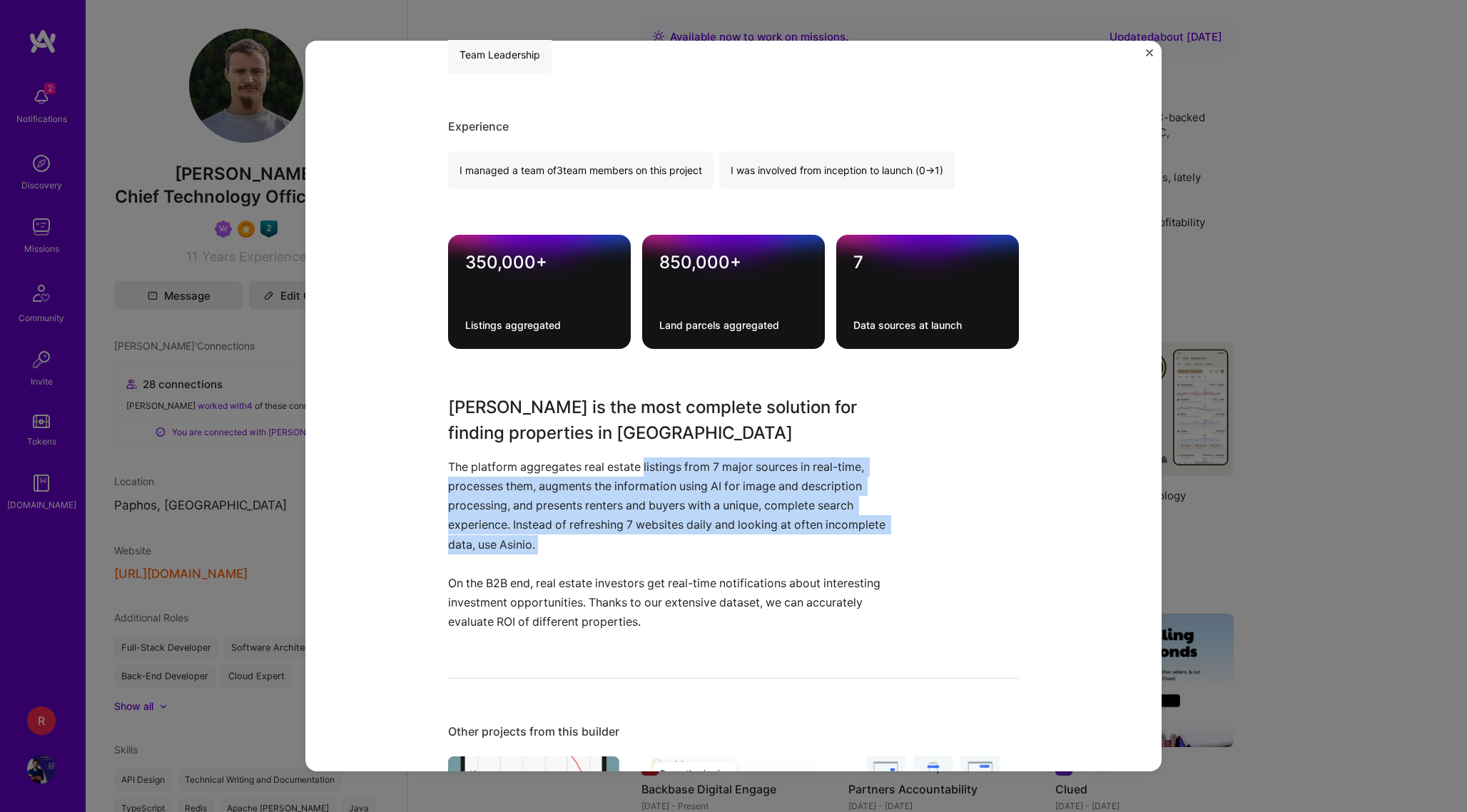
click at [673, 467] on p "The platform aggregates real estate listings from 7 major sources in real-time,…" at bounding box center [680, 544] width 464 height 175
drag, startPoint x: 673, startPoint y: 467, endPoint x: 641, endPoint y: 519, distance: 61.1
click at [641, 520] on p "The platform aggregates real estate listings from 7 major sources in real-time,…" at bounding box center [680, 544] width 464 height 175
click at [641, 519] on p "The platform aggregates real estate listings from 7 major sources in real-time,…" at bounding box center [680, 544] width 464 height 175
drag, startPoint x: 641, startPoint y: 519, endPoint x: 682, endPoint y: 462, distance: 70.2
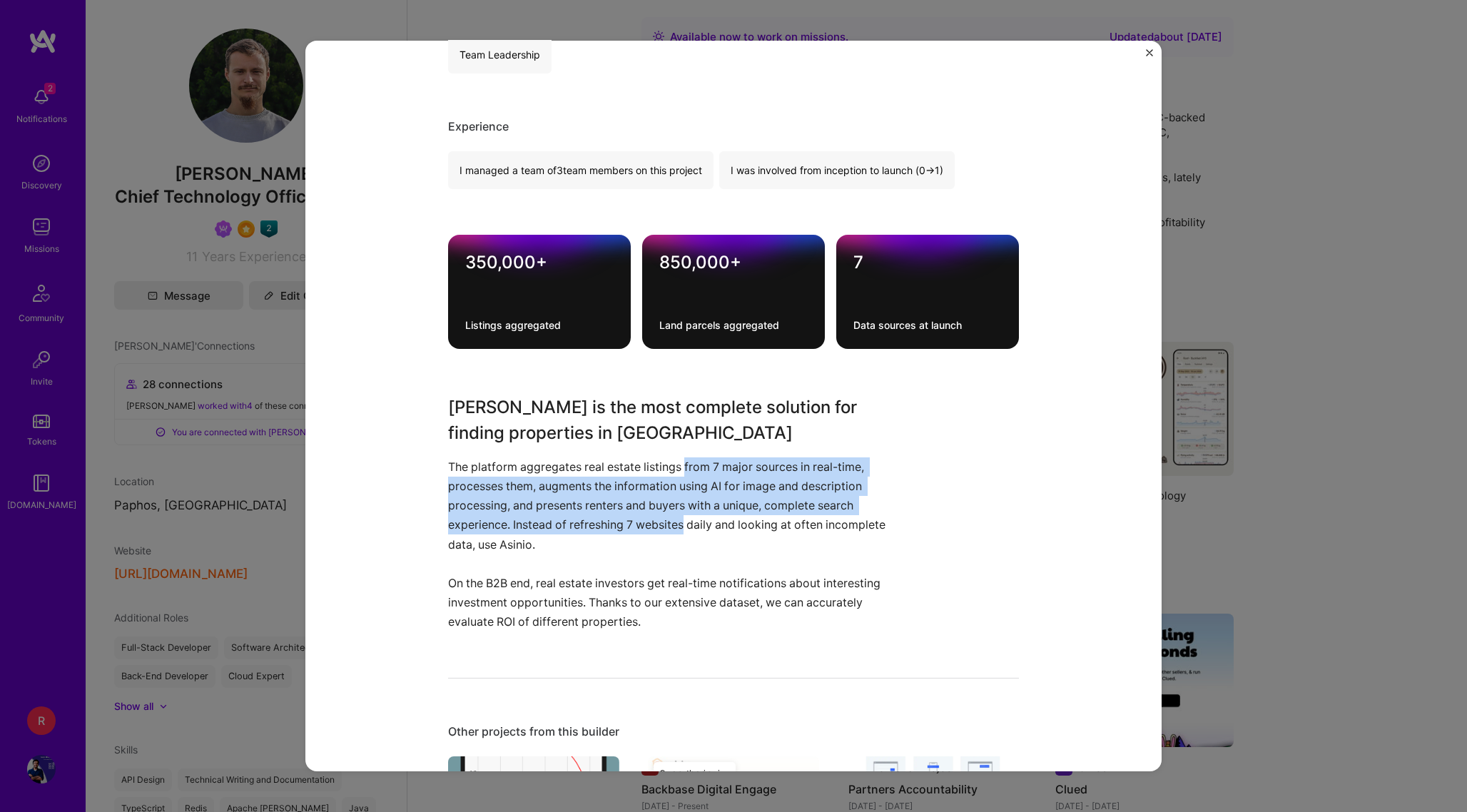
click at [682, 462] on p "The platform aggregates real estate listings from 7 major sources in real-time,…" at bounding box center [680, 544] width 464 height 175
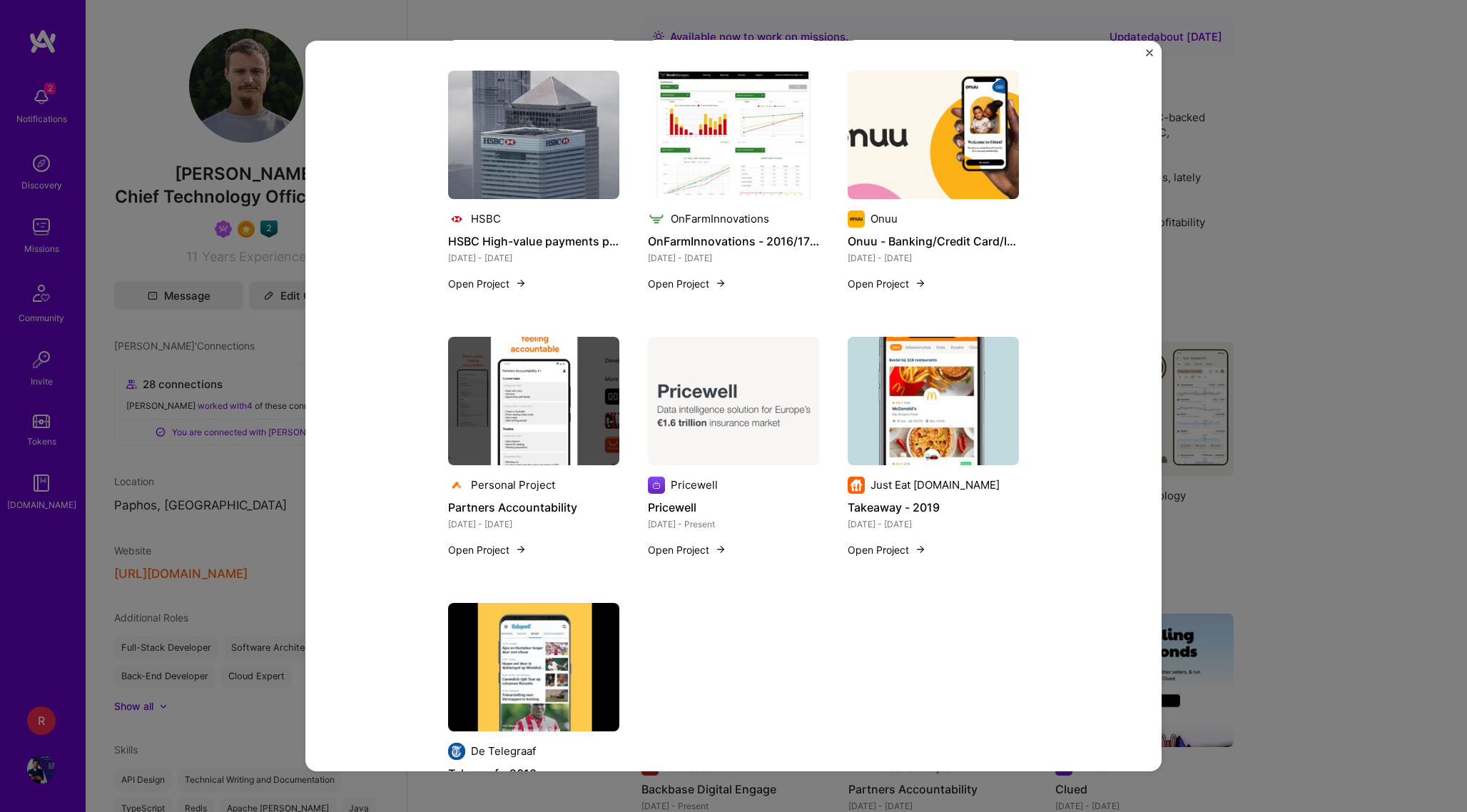
scroll to position [2092, 0]
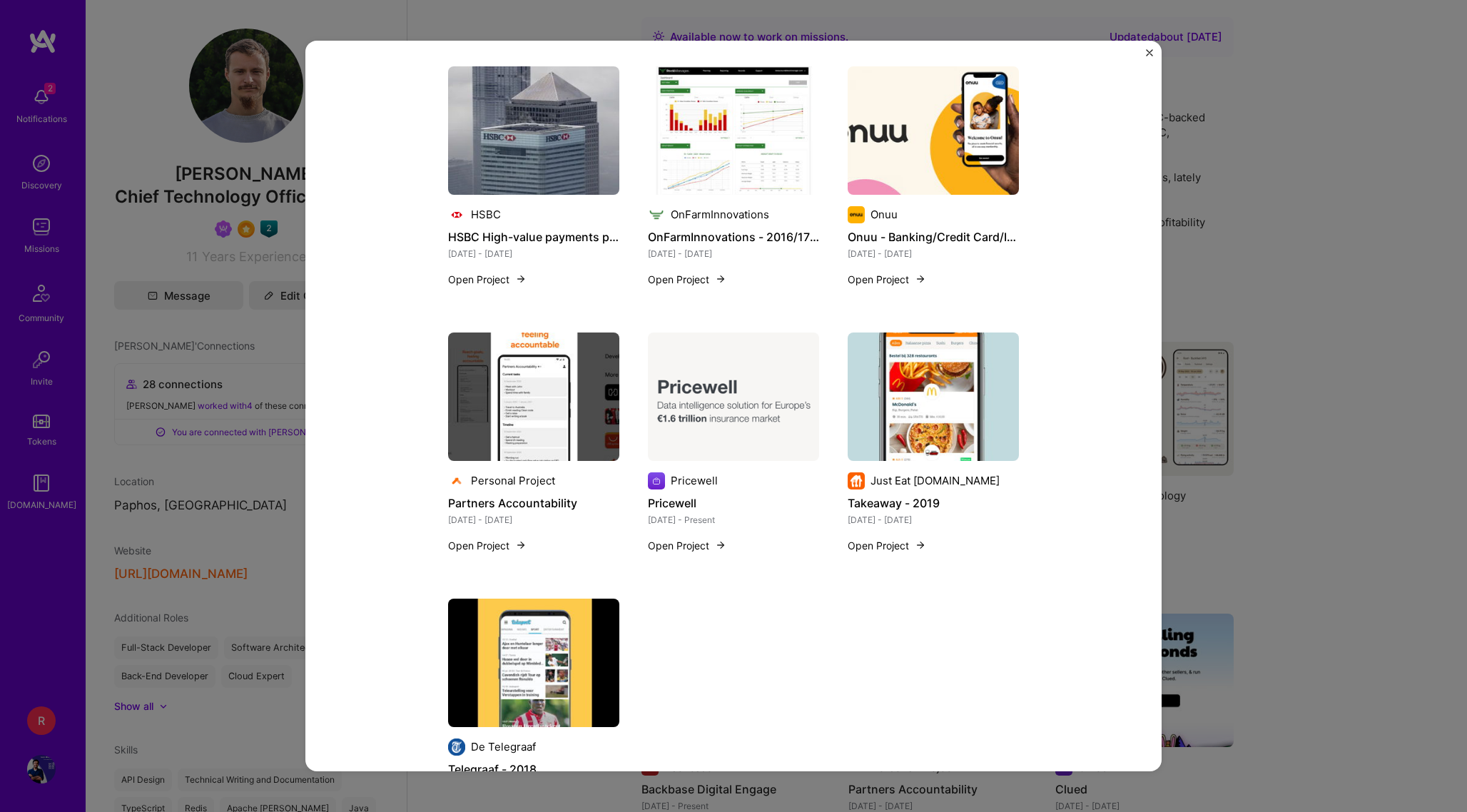
click at [709, 455] on img at bounding box center [733, 396] width 171 height 129
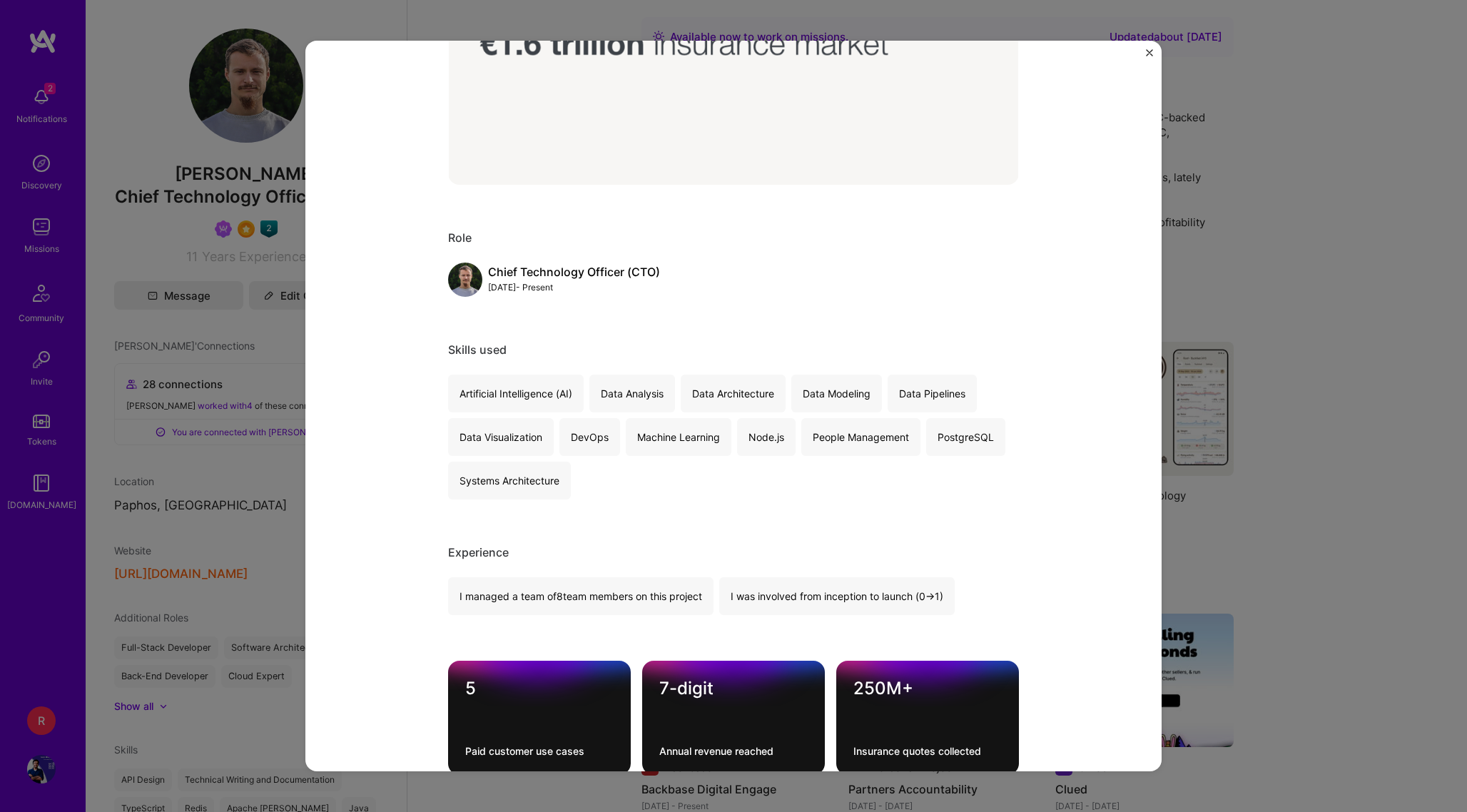
scroll to position [758, 0]
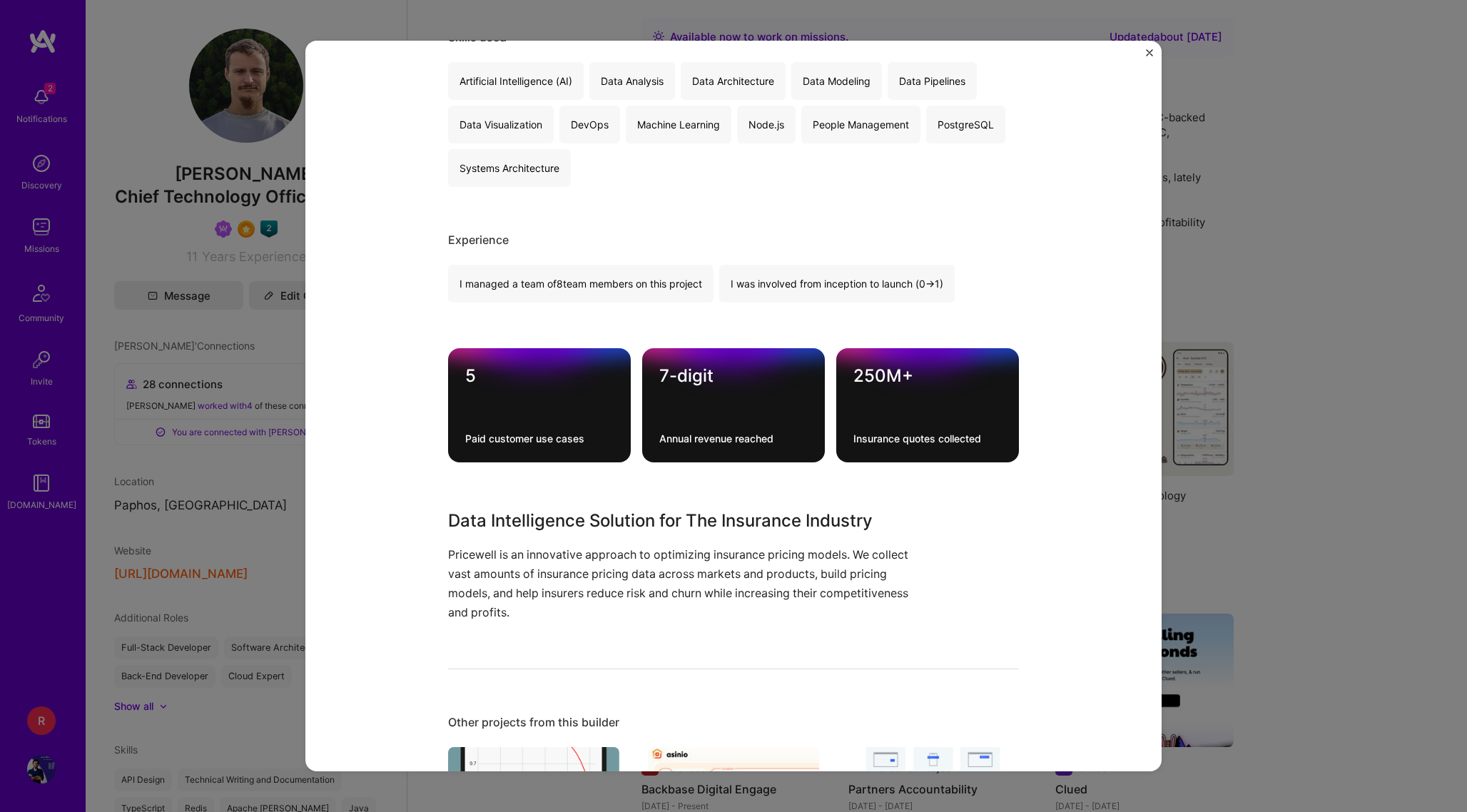
click at [690, 280] on div "I managed a team of 8 team members on this project" at bounding box center [581, 283] width 265 height 38
click at [831, 288] on div "I was involved from inception to launch (0 -> 1)" at bounding box center [837, 283] width 235 height 38
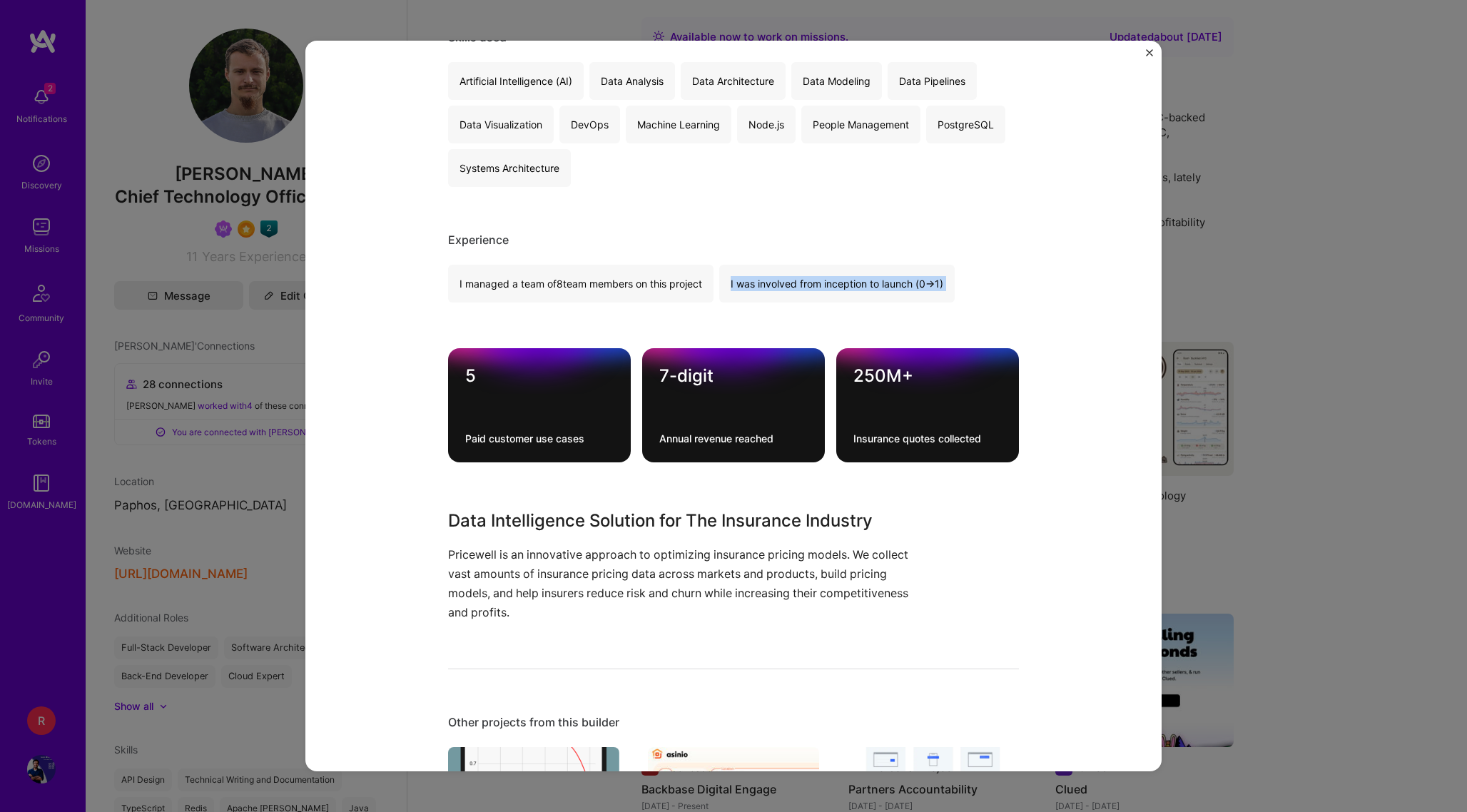
click at [831, 288] on div "I was involved from inception to launch (0 -> 1)" at bounding box center [837, 283] width 235 height 38
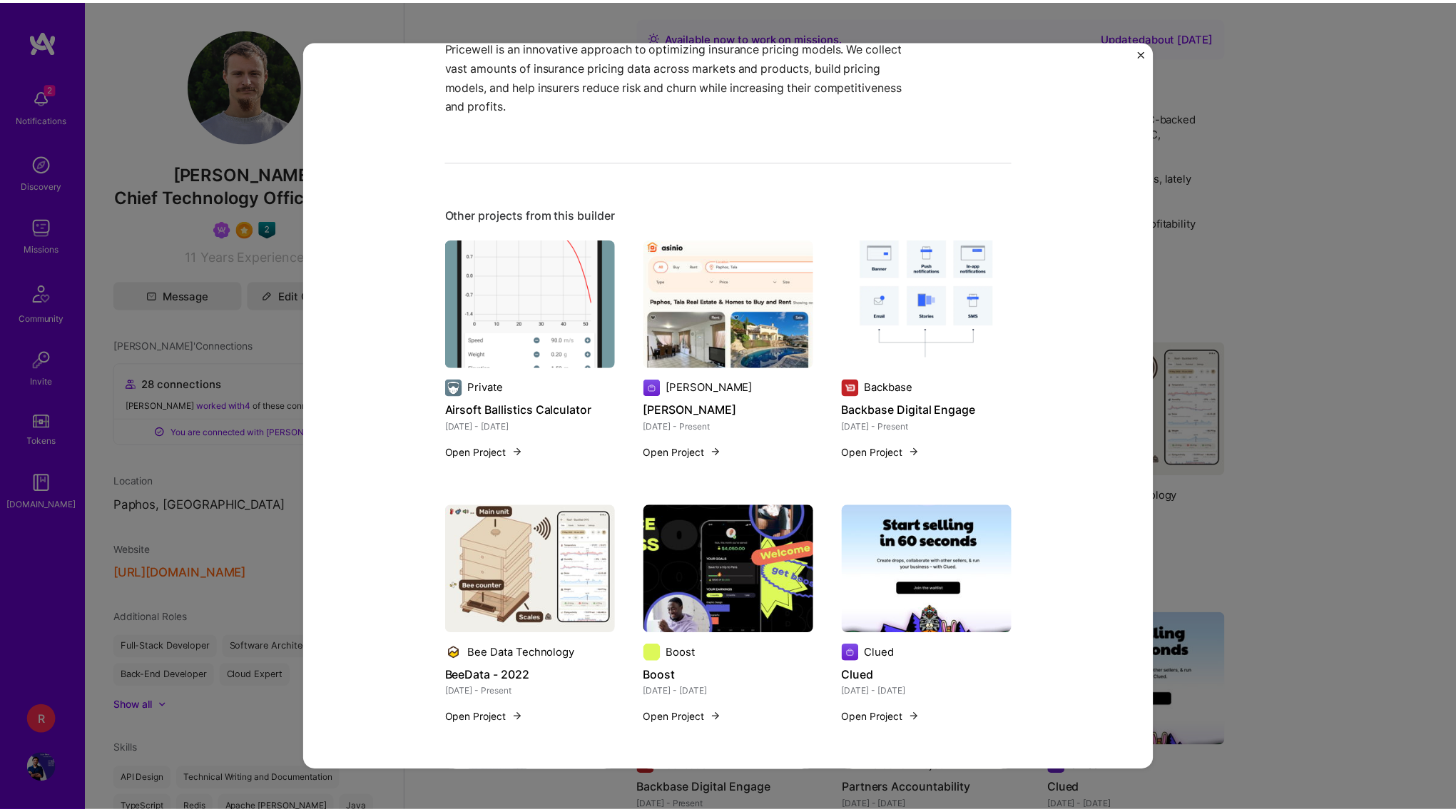
scroll to position [1430, 0]
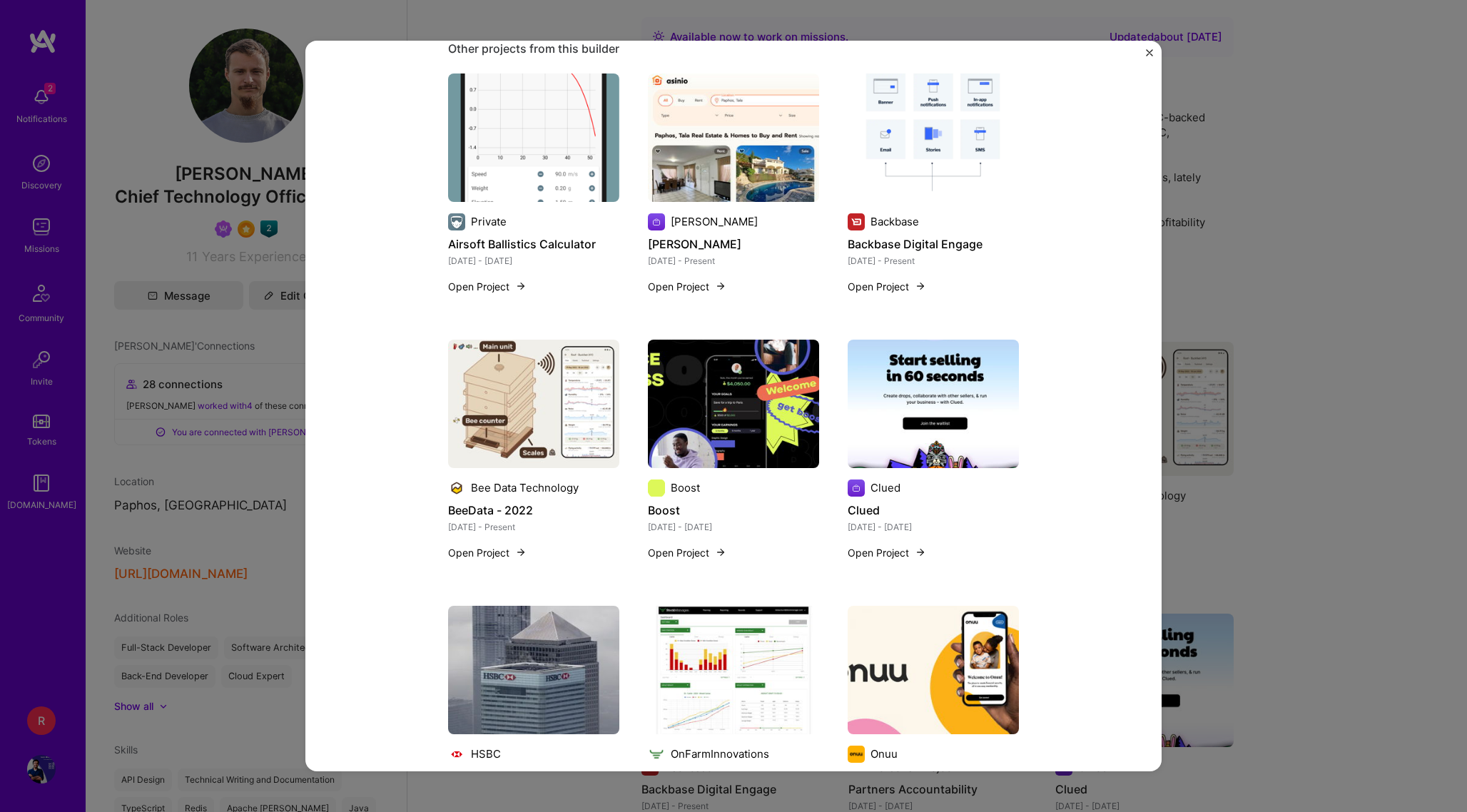
click at [1238, 269] on div "Pricewell Pricewell Insurance & InsurTech Role Chief Technology Officer (CTO) M…" at bounding box center [733, 406] width 1467 height 812
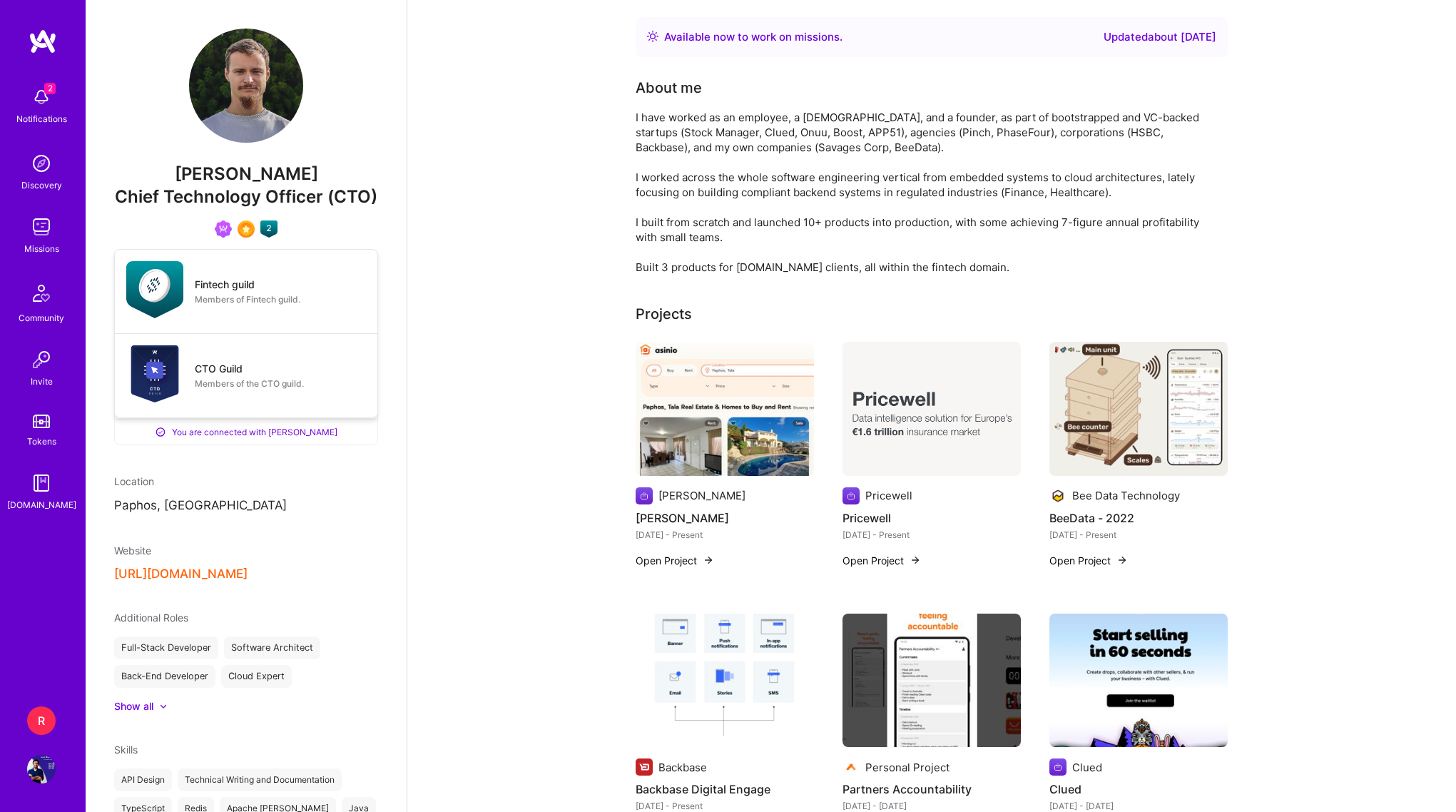
click at [263, 237] on img at bounding box center [269, 229] width 17 height 17
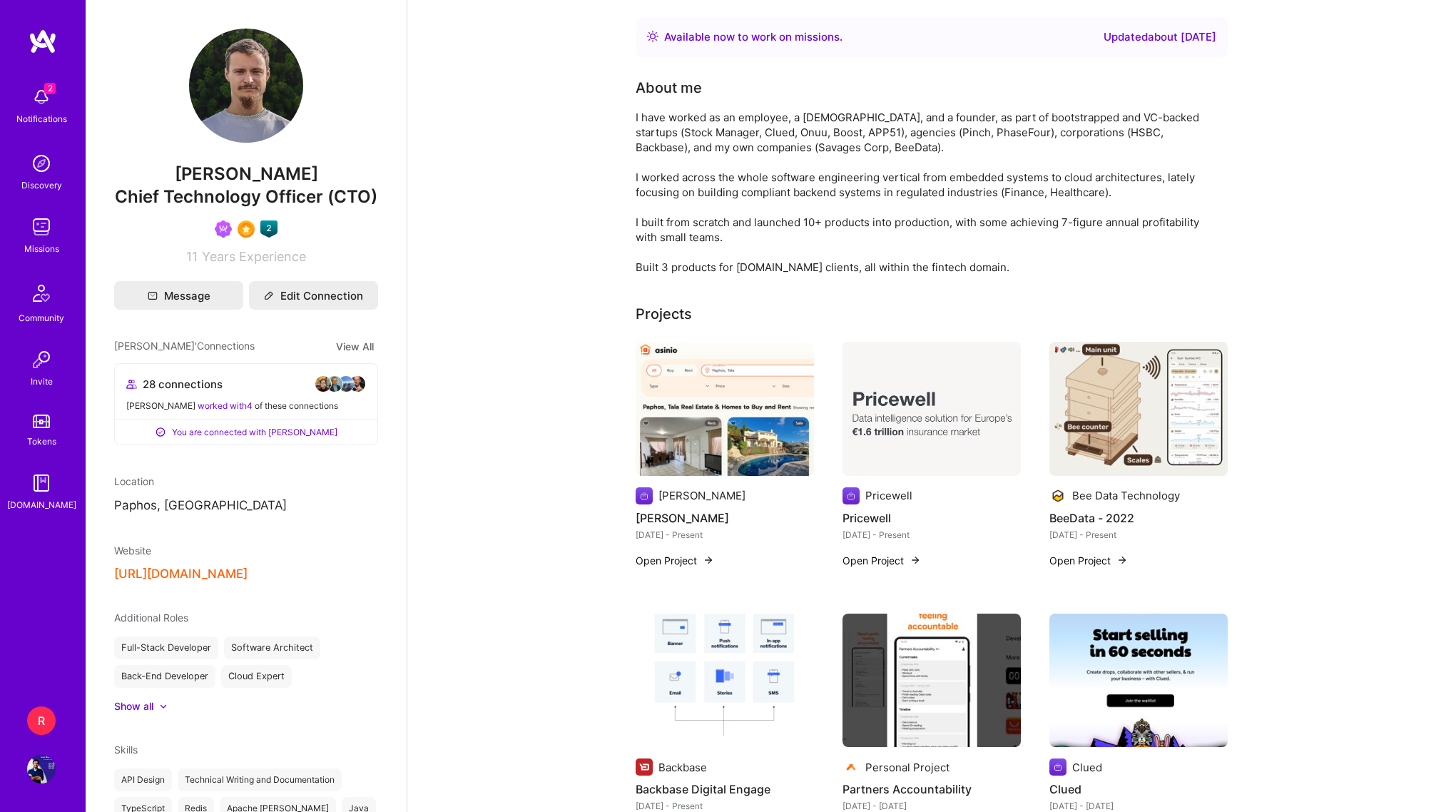
click at [315, 392] on img at bounding box center [323, 384] width 17 height 17
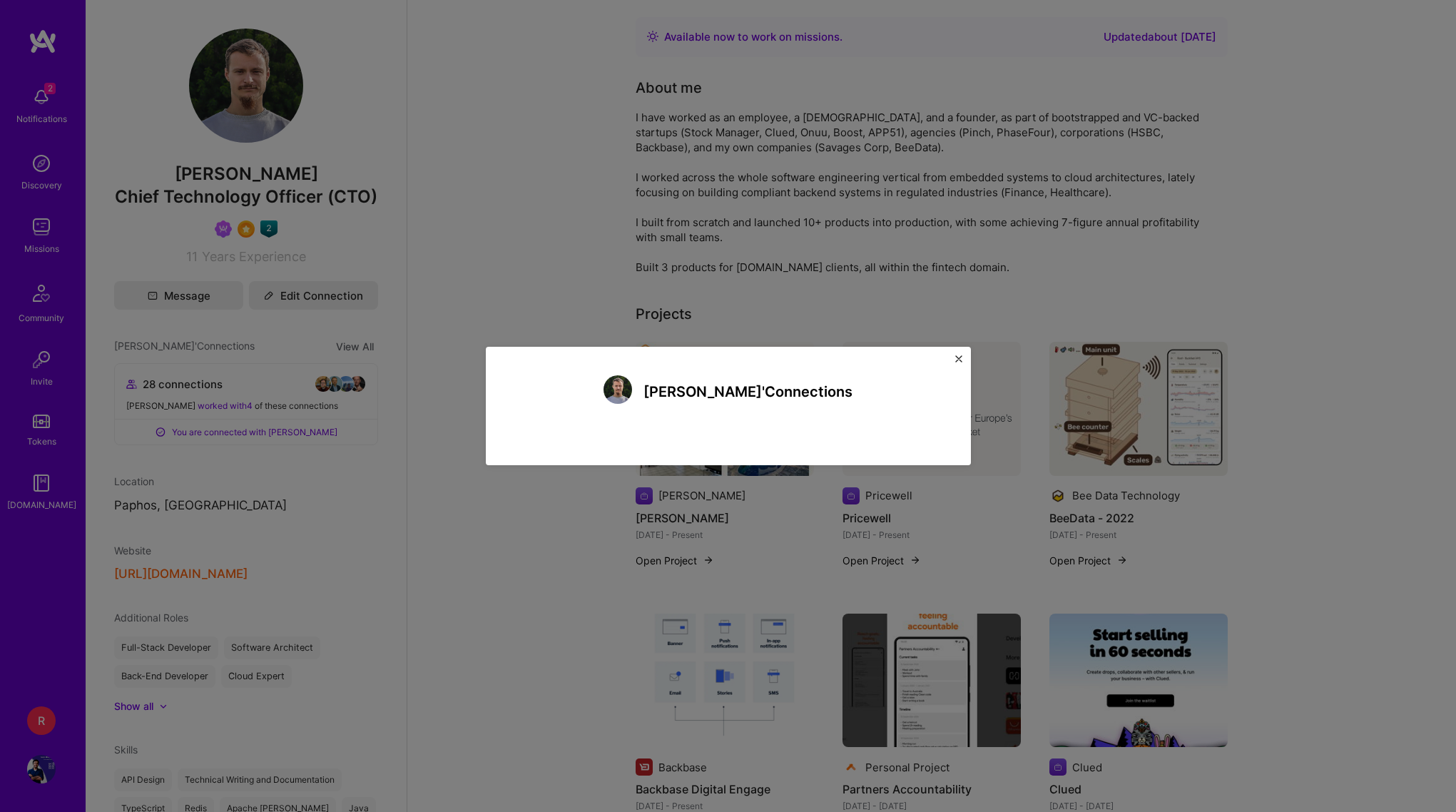
click at [949, 362] on div "Robertas' Connections" at bounding box center [728, 406] width 485 height 118
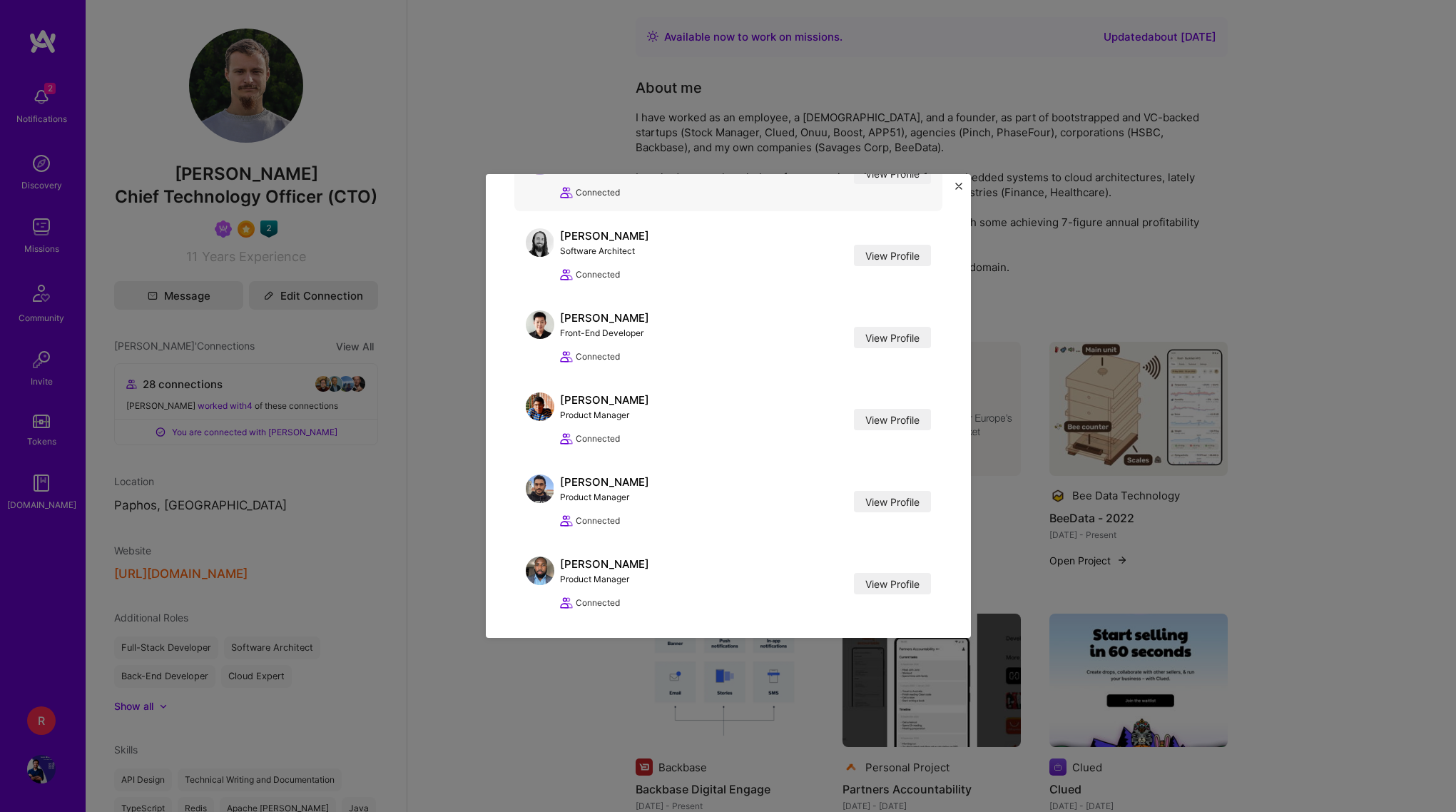
scroll to position [967, 0]
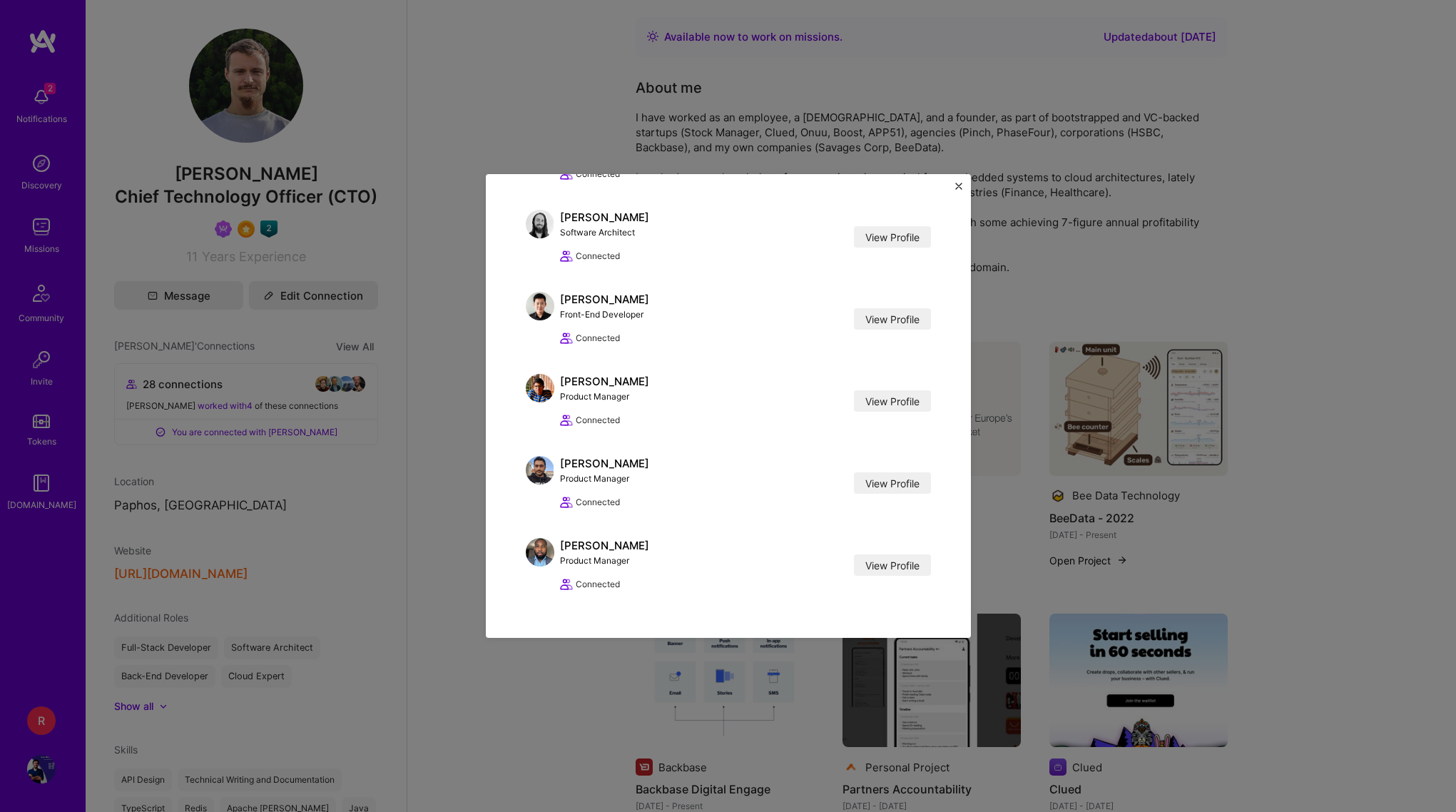
click at [617, 165] on div "Robertas' Connections Marcin Wylot AI Engineer View Profile Connected • Worked …" at bounding box center [728, 406] width 1456 height 812
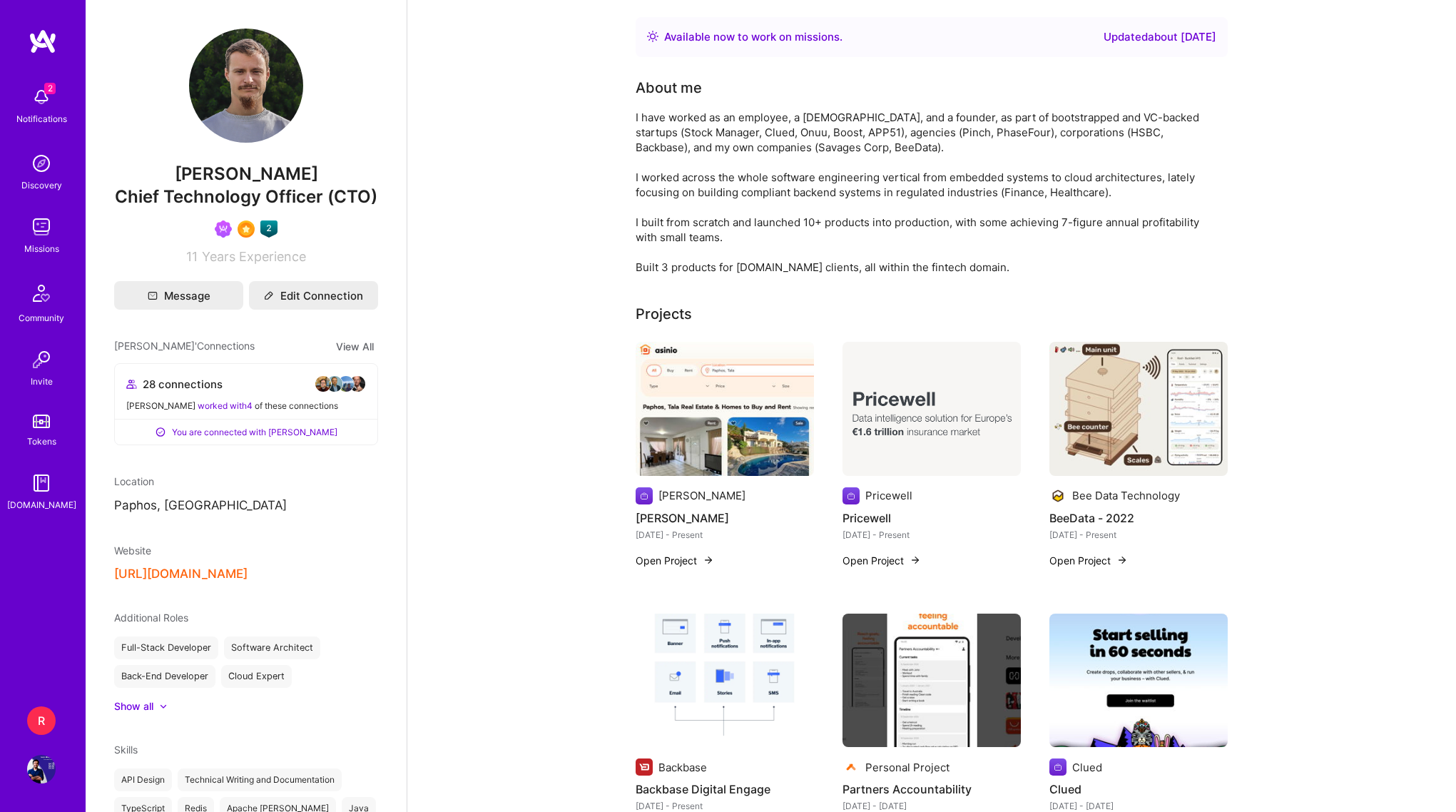
click at [43, 754] on div "R RNA-Data: Fraud detection platform for eCommerce Profile" at bounding box center [43, 744] width 33 height 77
click at [42, 773] on img at bounding box center [41, 768] width 28 height 28
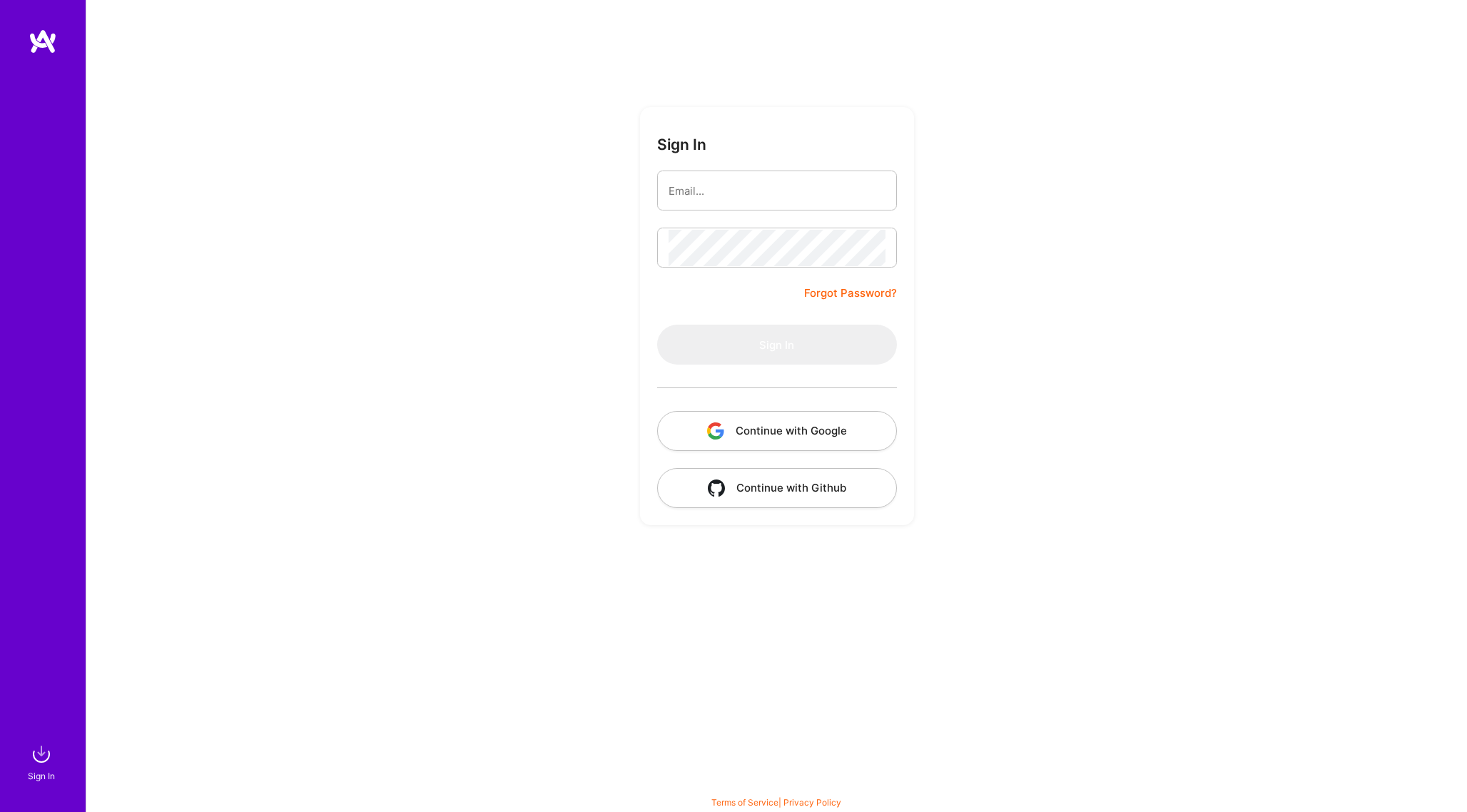
click at [725, 424] on button "Continue with Google" at bounding box center [778, 430] width 240 height 40
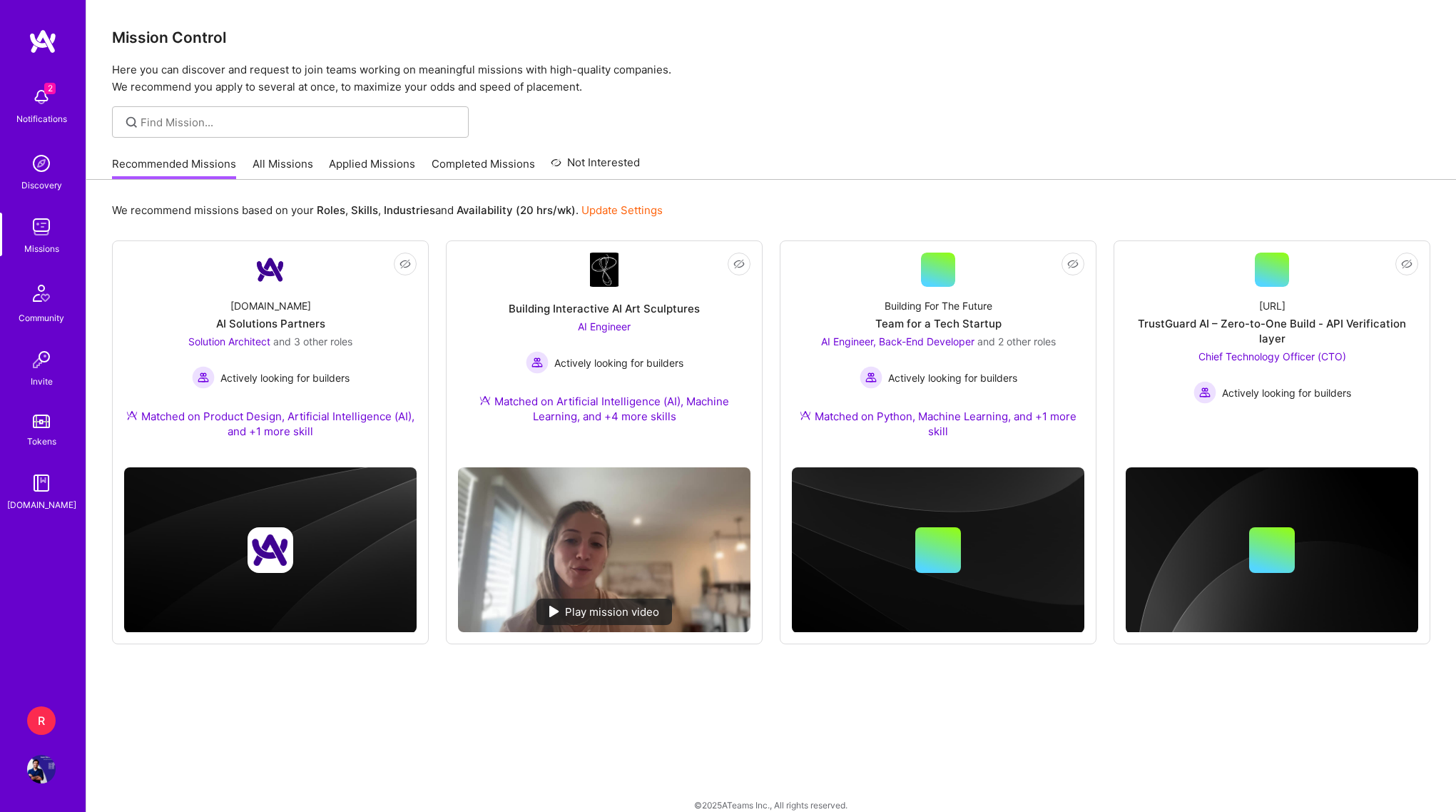
click at [47, 315] on div "Community" at bounding box center [41, 317] width 46 height 15
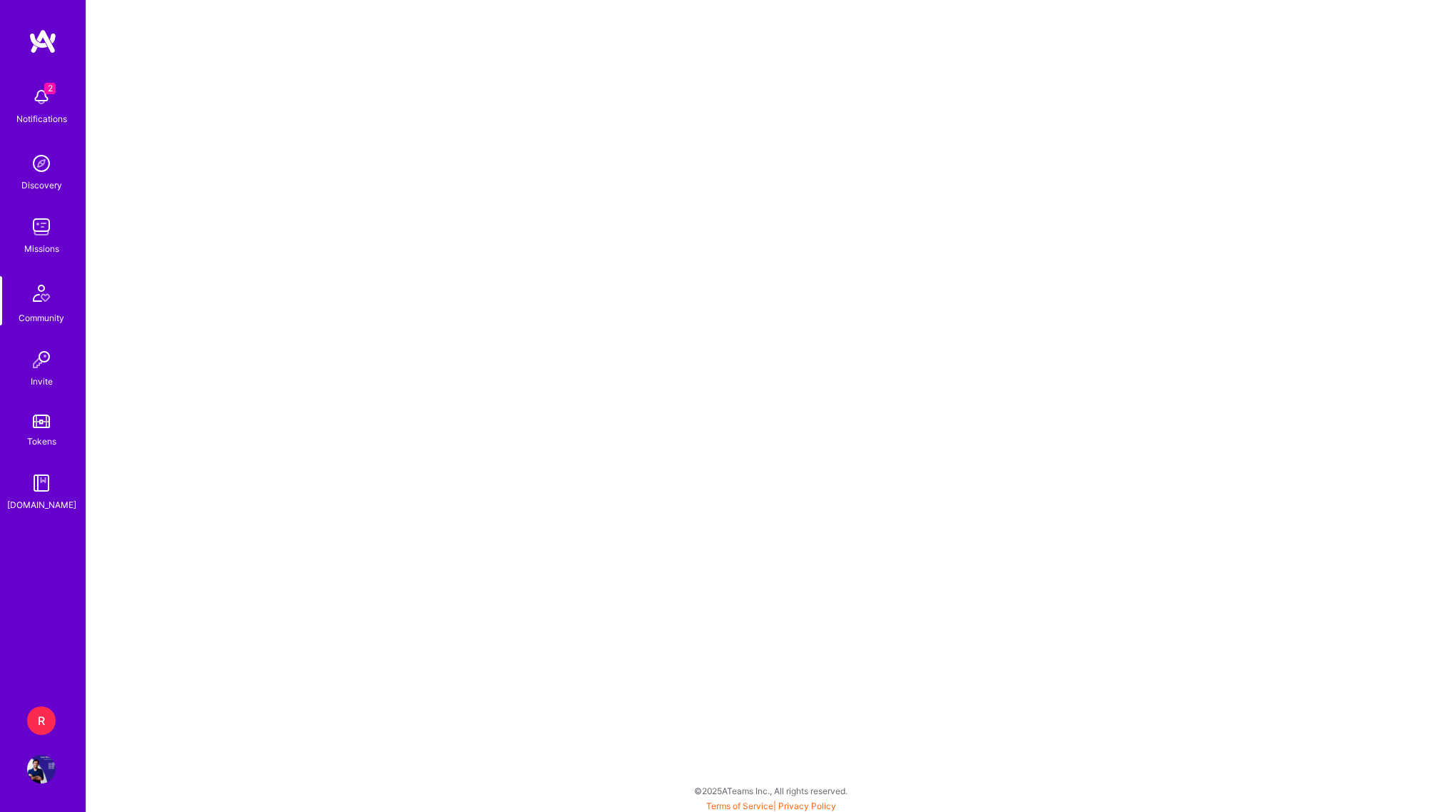
click at [41, 169] on img at bounding box center [41, 163] width 28 height 28
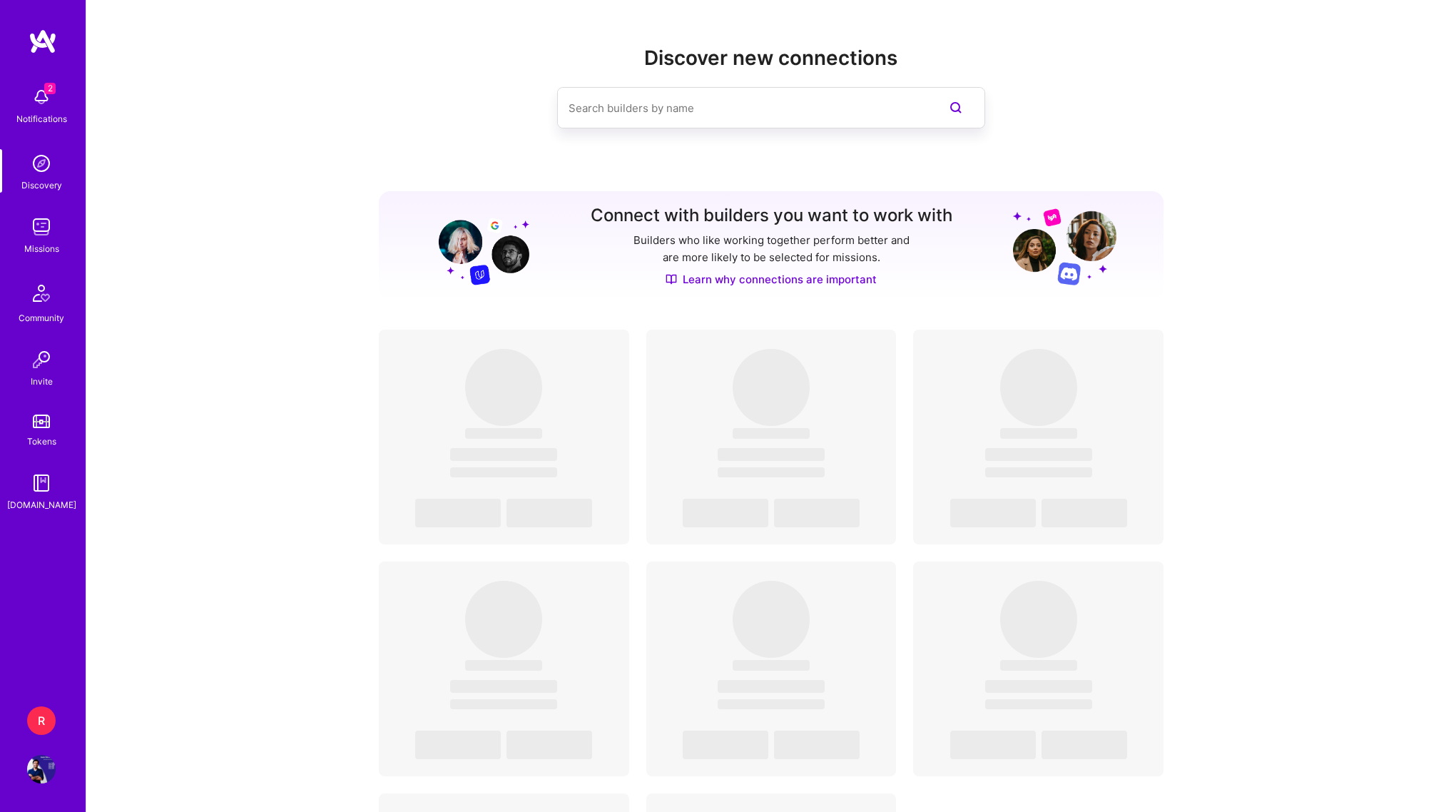
click at [678, 115] on input at bounding box center [743, 108] width 349 height 37
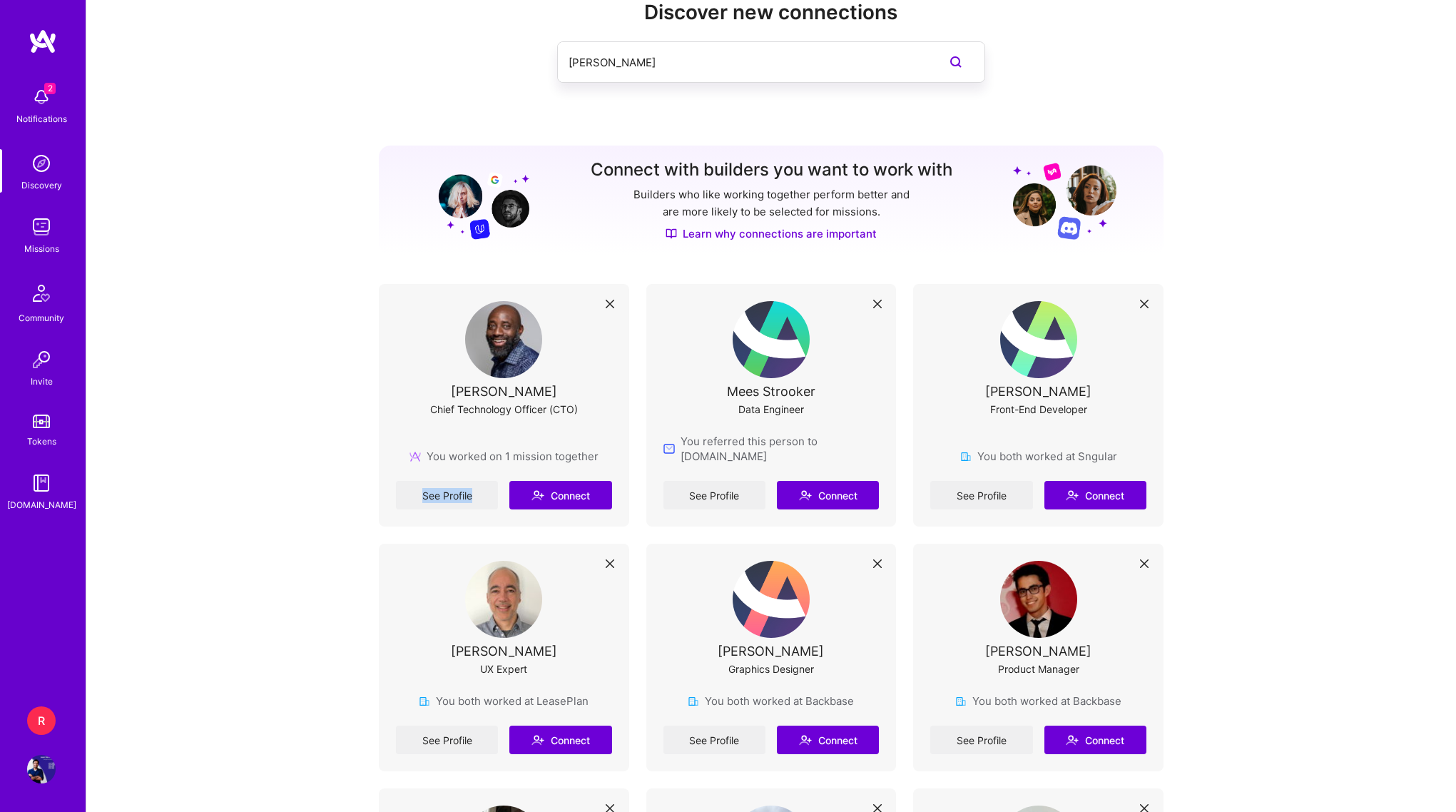
scroll to position [53, 0]
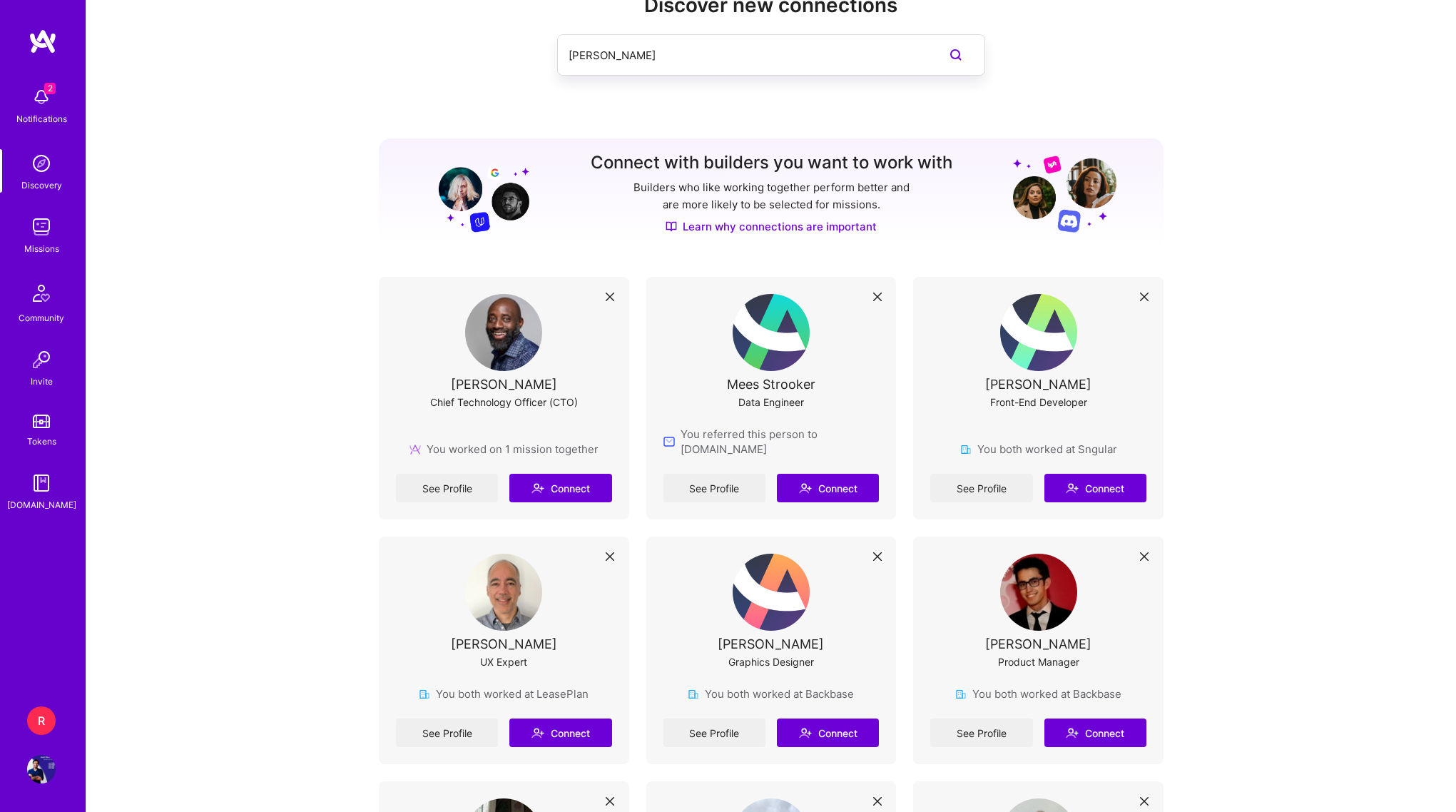
click at [784, 58] on input "bruno" at bounding box center [743, 55] width 349 height 37
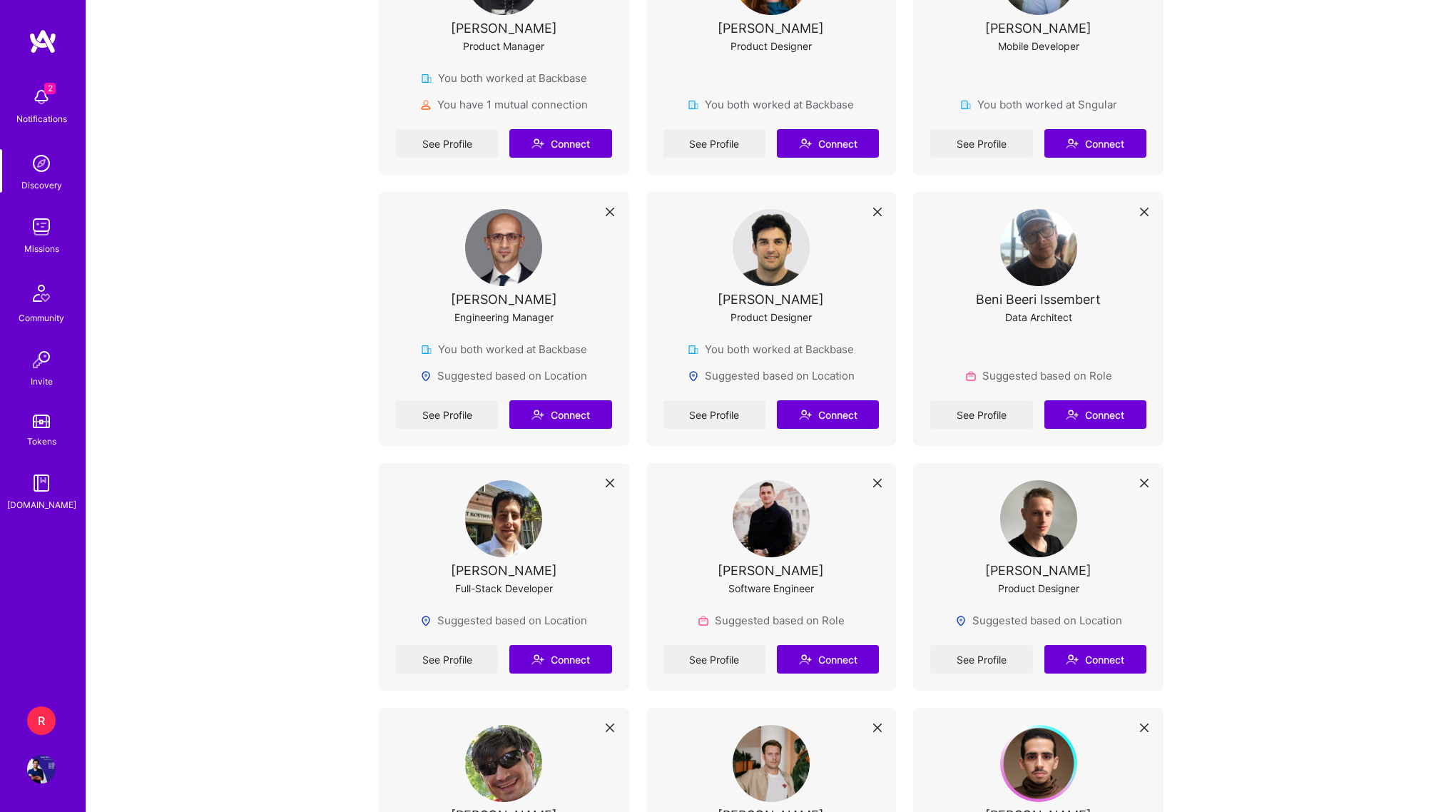
scroll to position [0, 0]
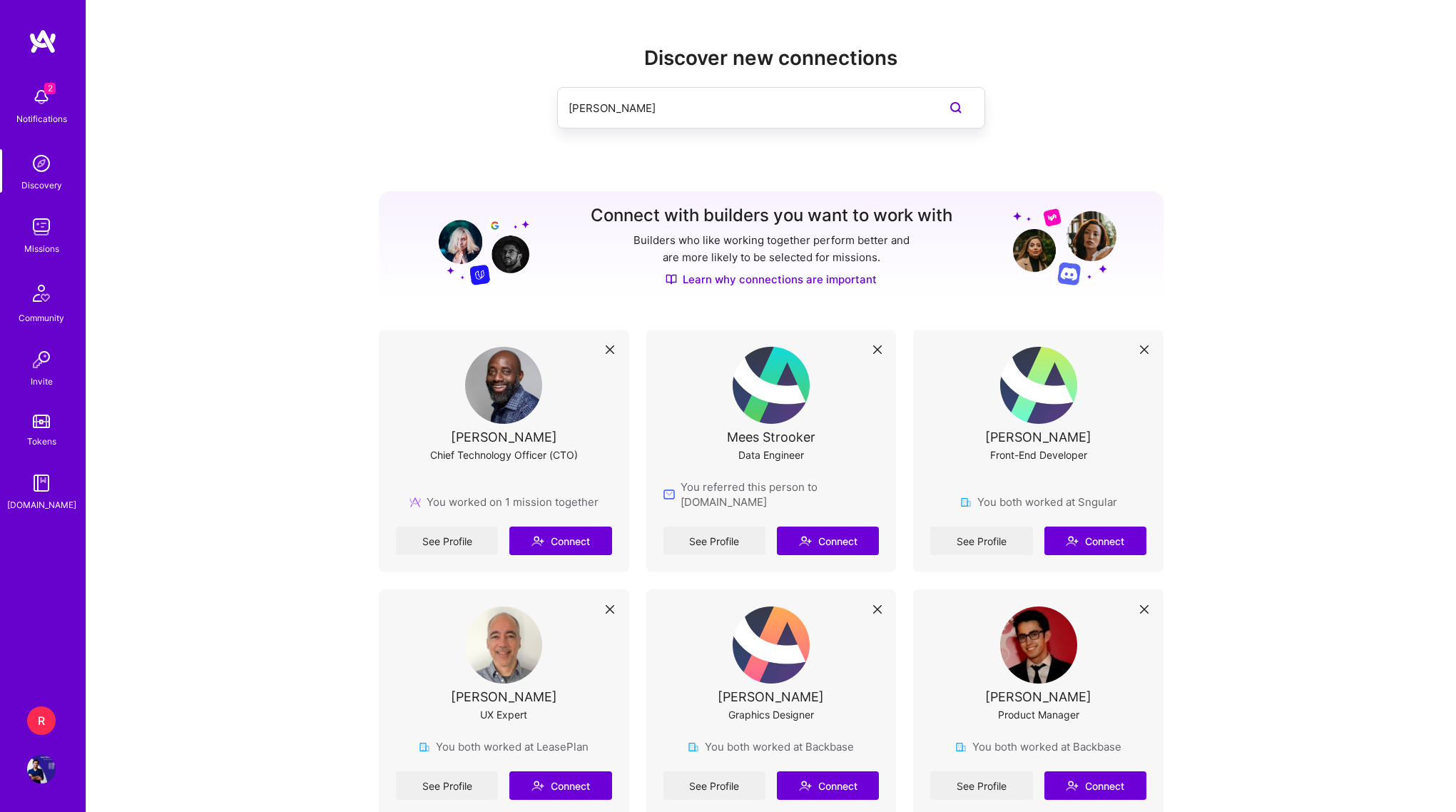
click at [609, 128] on div "bruno" at bounding box center [743, 107] width 370 height 40
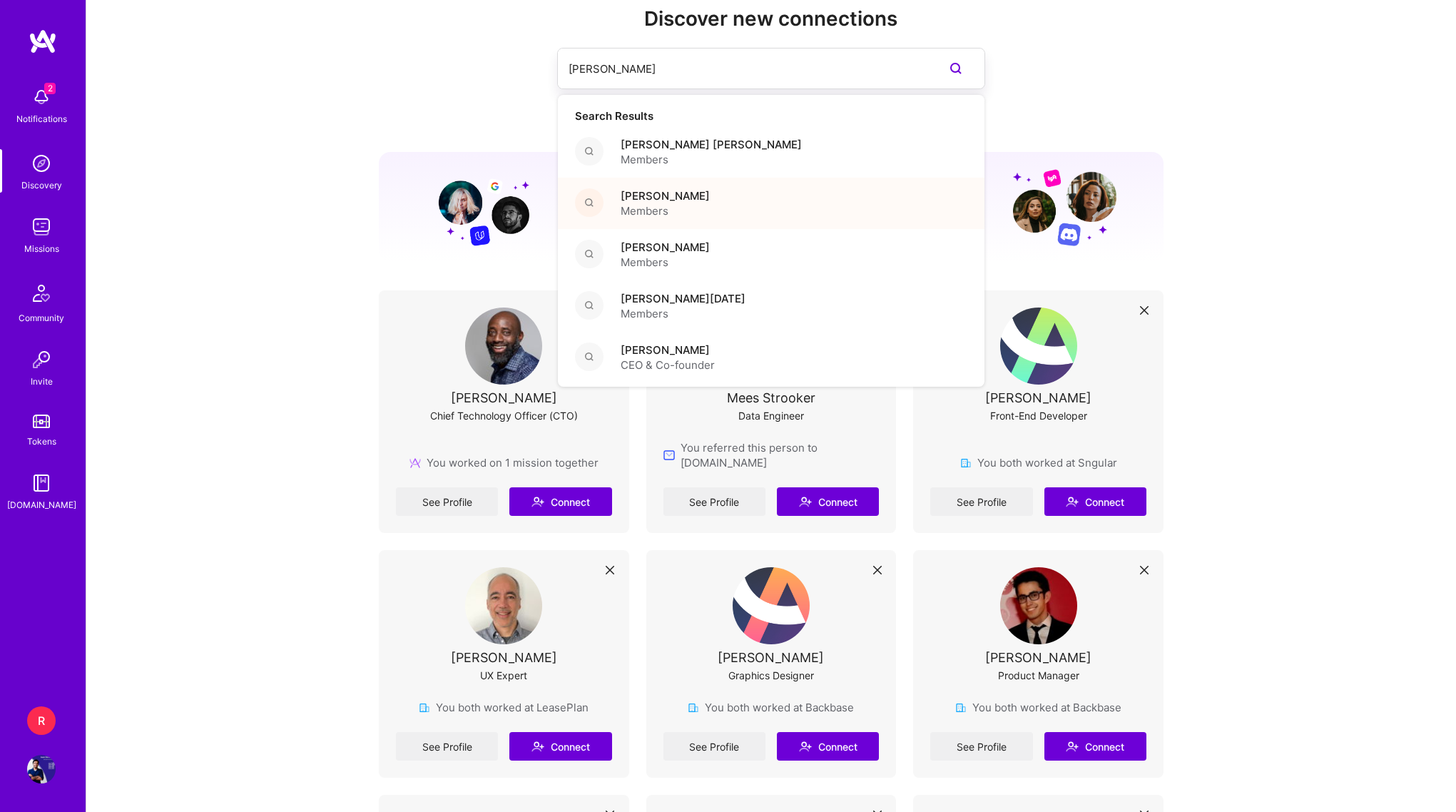
scroll to position [52, 0]
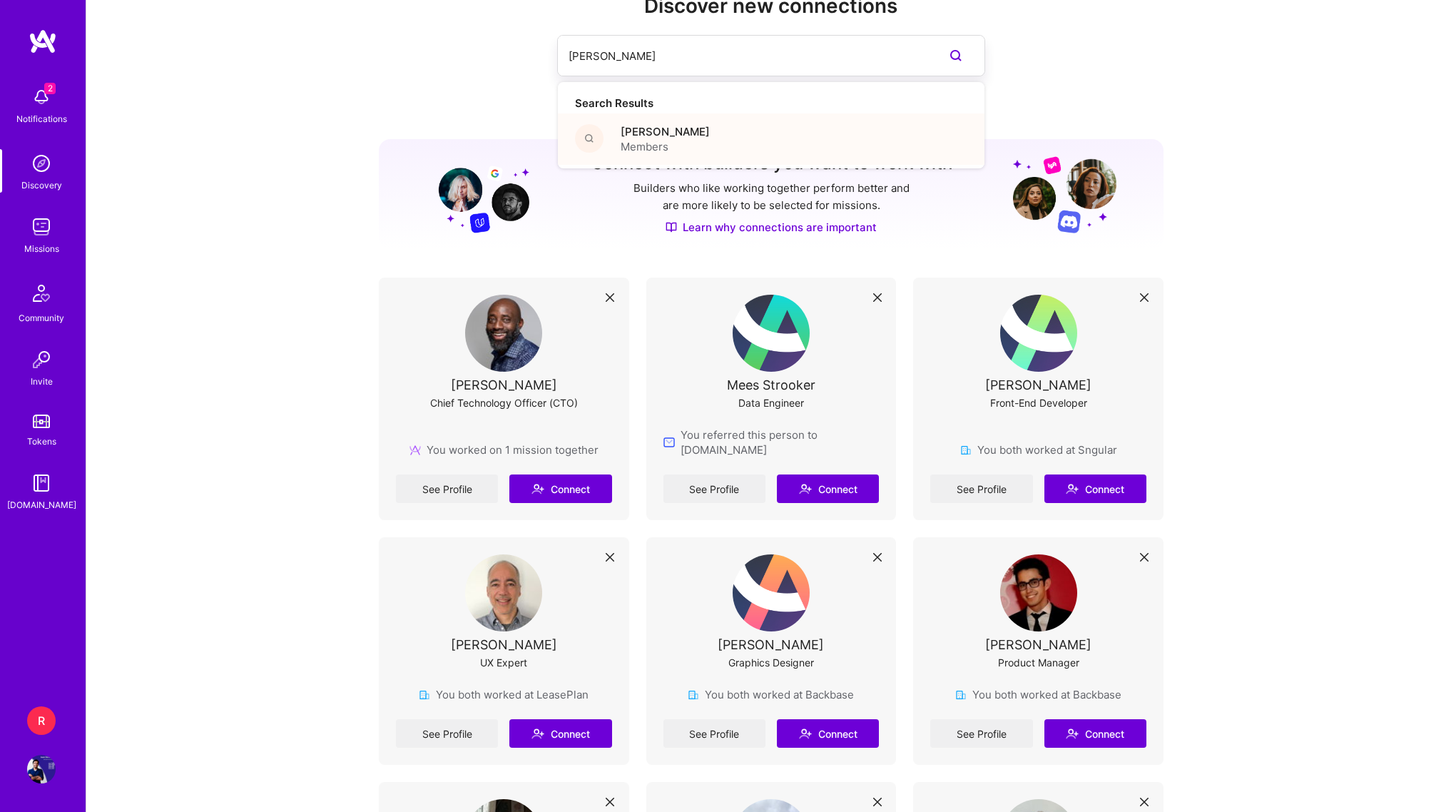
type input "bruno santi"
click at [714, 135] on div "Bruno Santiago Members" at bounding box center [771, 138] width 427 height 51
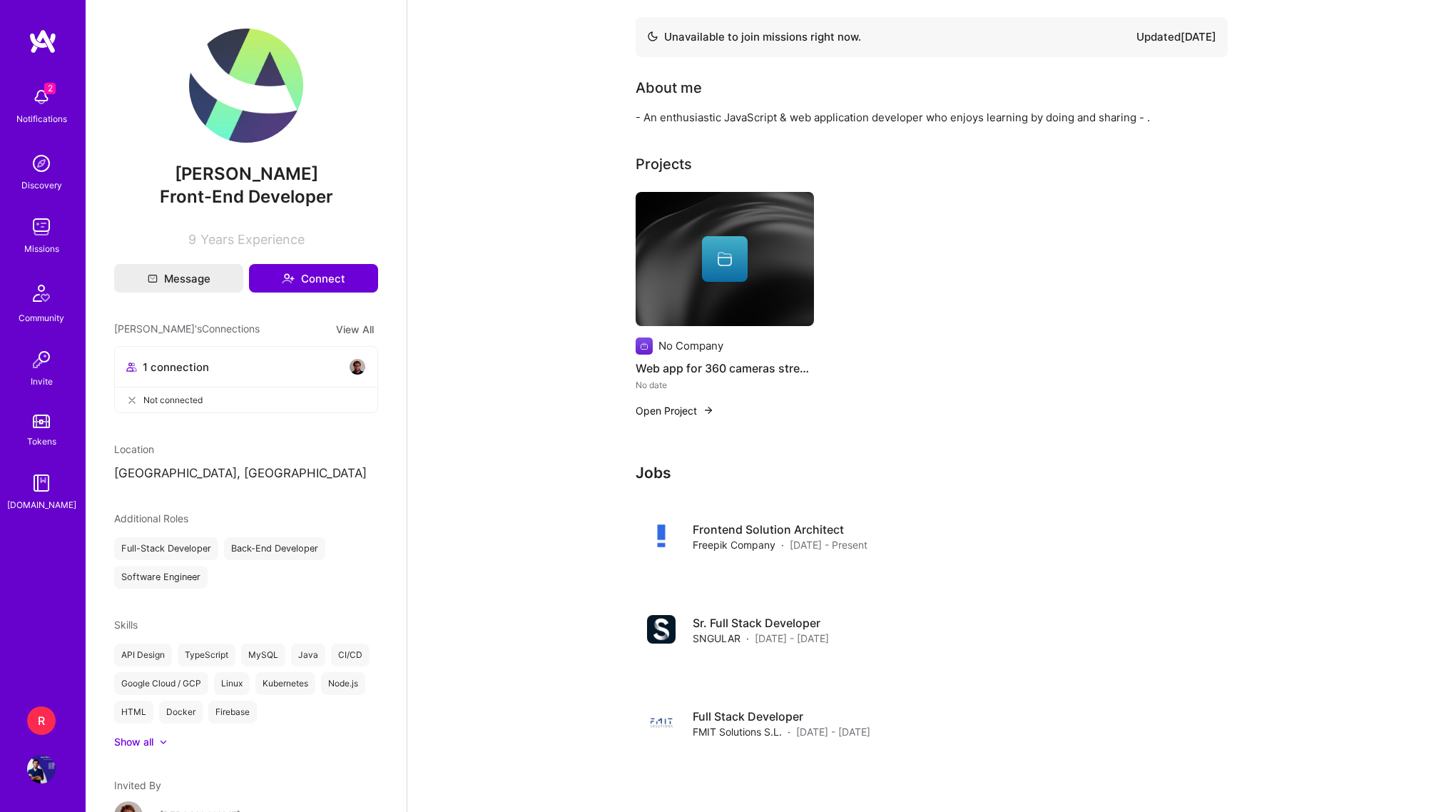
click at [840, 35] on div "Unavailable to join missions right now." at bounding box center [753, 37] width 214 height 17
drag, startPoint x: 840, startPoint y: 35, endPoint x: 1243, endPoint y: 32, distance: 403.0
click at [1243, 32] on div "Unavailable to join missions right now. Updated [DATE] About me - An enthusiast…" at bounding box center [931, 735] width 1048 height 1470
click at [1241, 32] on div "Unavailable to join missions right now. Updated [DATE] About me - An enthusiast…" at bounding box center [931, 735] width 1048 height 1470
drag, startPoint x: 1244, startPoint y: 33, endPoint x: 847, endPoint y: 37, distance: 397.0
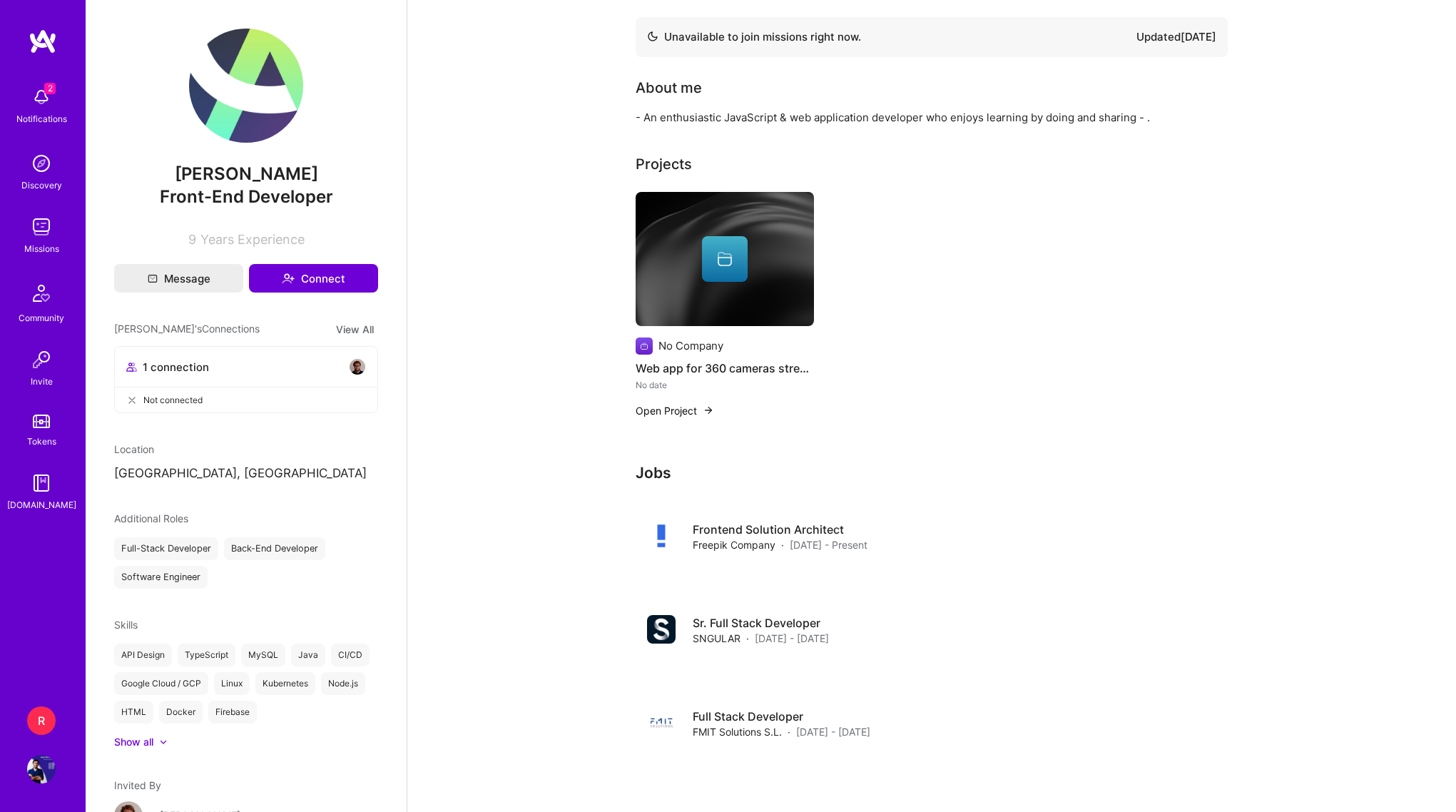
click at [847, 36] on div "Unavailable to join missions right now. Updated [DATE] About me - An enthusiast…" at bounding box center [931, 735] width 1048 height 1470
click at [847, 37] on div "Unavailable to join missions right now." at bounding box center [753, 37] width 214 height 17
drag, startPoint x: 847, startPoint y: 37, endPoint x: 1283, endPoint y: 47, distance: 436.1
click at [1283, 47] on div "Unavailable to join missions right now. Updated [DATE] About me - An enthusiast…" at bounding box center [931, 735] width 1048 height 1470
click at [284, 204] on span "Front-End Developer" at bounding box center [246, 195] width 173 height 20
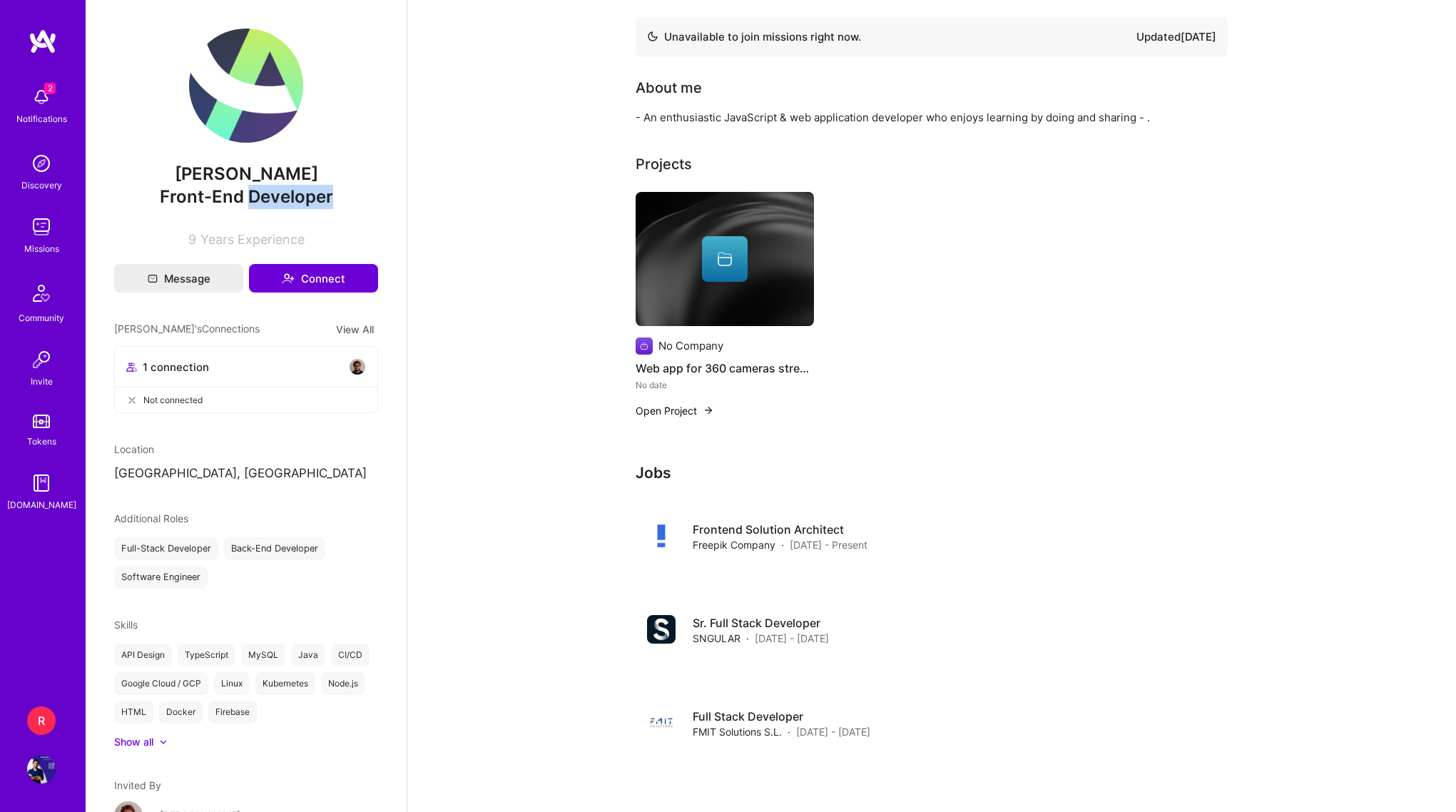
click at [284, 204] on span "Front-End Developer" at bounding box center [246, 195] width 173 height 20
click at [299, 177] on span "[PERSON_NAME]" at bounding box center [246, 174] width 264 height 21
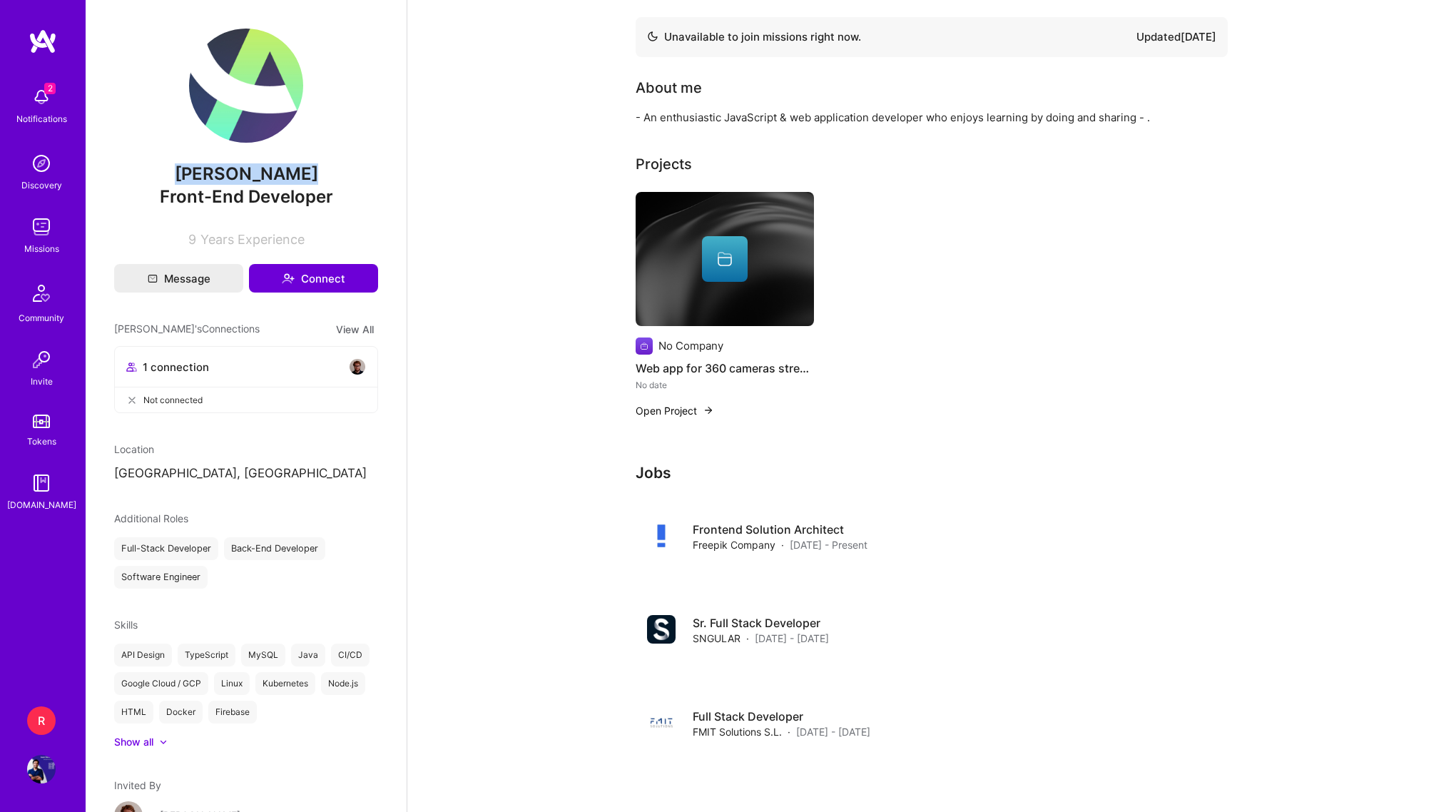
copy span "[PERSON_NAME]"
click at [251, 180] on span "[PERSON_NAME]" at bounding box center [246, 174] width 264 height 21
copy span "[PERSON_NAME]"
